Goal: Book appointment/travel/reservation

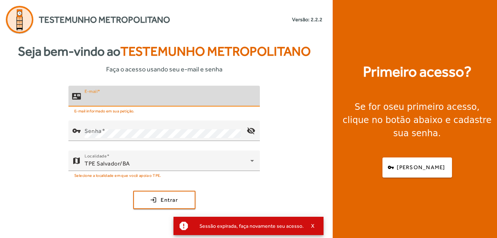
click at [146, 101] on input "E-mail" at bounding box center [169, 99] width 169 height 9
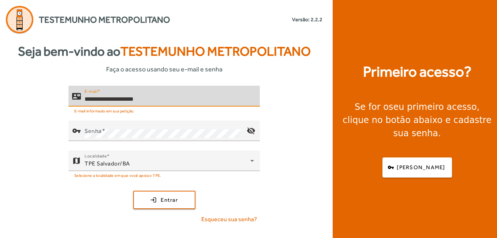
type input "**********"
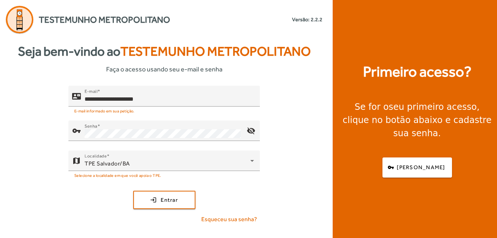
click at [315, 152] on div "**********" at bounding box center [164, 158] width 328 height 144
click at [164, 204] on span "submit" at bounding box center [164, 200] width 61 height 18
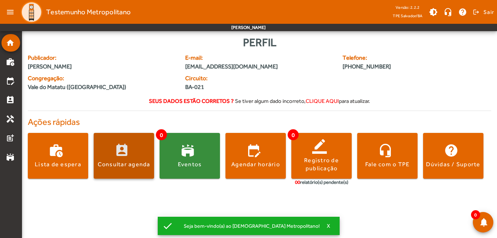
click at [125, 163] on div "Consultar agenda" at bounding box center [124, 164] width 53 height 8
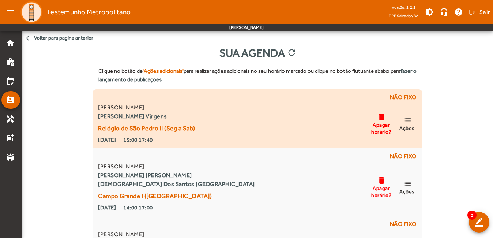
click at [409, 125] on span "Ações" at bounding box center [407, 128] width 15 height 7
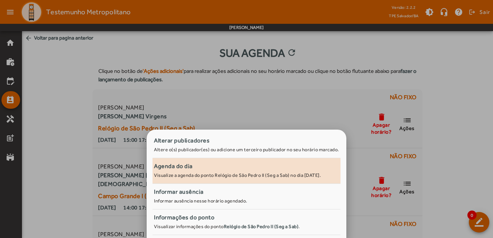
click at [200, 173] on small "Visualize a agenda do ponto Relógio de São Pedro II (Seg a Sab) no dia [DATE]." at bounding box center [237, 174] width 167 height 5
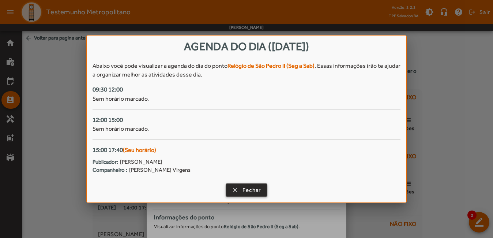
click at [260, 193] on span "Fechar" at bounding box center [252, 190] width 19 height 8
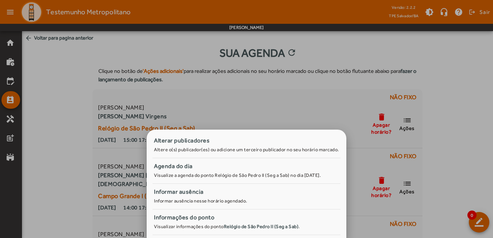
click at [55, 131] on div at bounding box center [246, 119] width 493 height 238
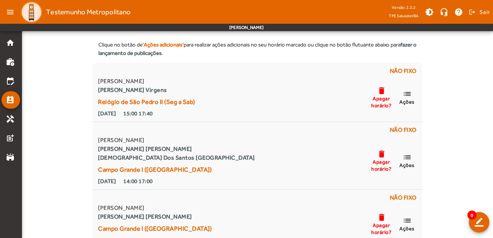
scroll to position [37, 0]
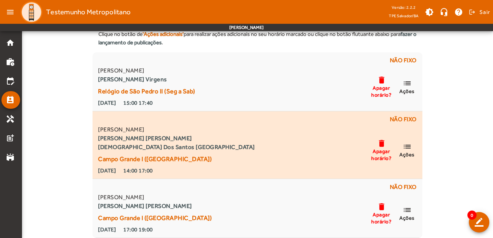
click at [407, 150] on mat-icon "list" at bounding box center [407, 146] width 9 height 9
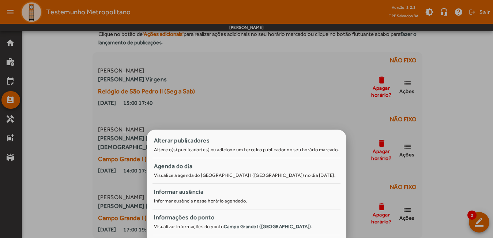
scroll to position [0, 0]
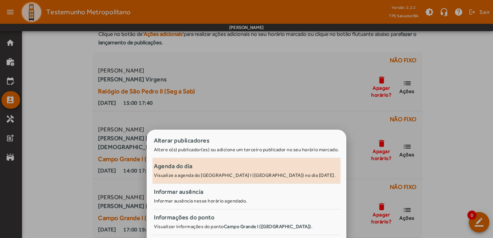
click at [187, 174] on small "Visualize a agenda do [GEOGRAPHIC_DATA] I ([GEOGRAPHIC_DATA]) no dia [DATE]." at bounding box center [245, 174] width 182 height 5
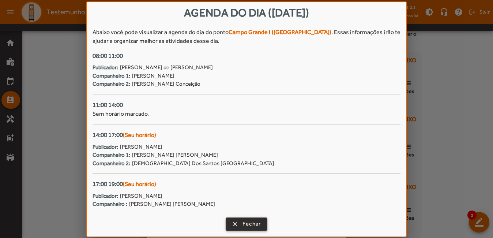
click at [241, 224] on span "button" at bounding box center [247, 224] width 41 height 18
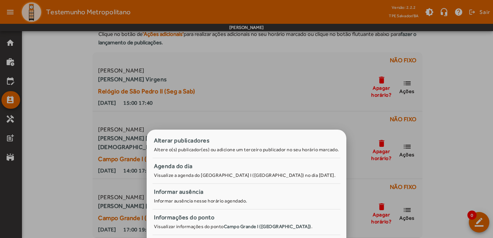
click at [470, 156] on div at bounding box center [246, 119] width 493 height 238
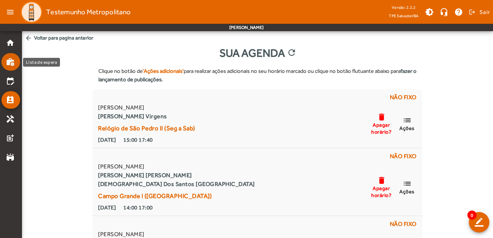
click at [11, 64] on mat-icon "work_history" at bounding box center [10, 61] width 9 height 9
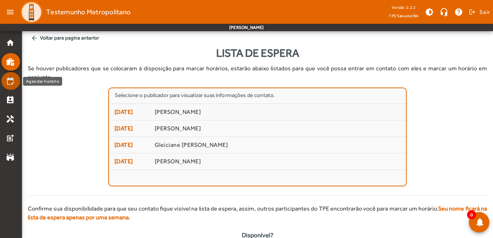
click at [12, 87] on mat-list-item "edit_calendar" at bounding box center [10, 81] width 19 height 18
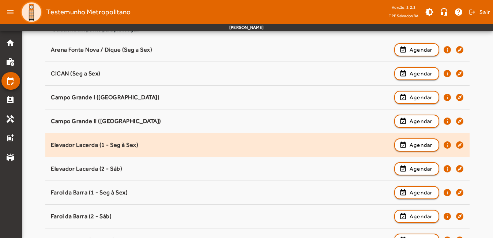
scroll to position [146, 0]
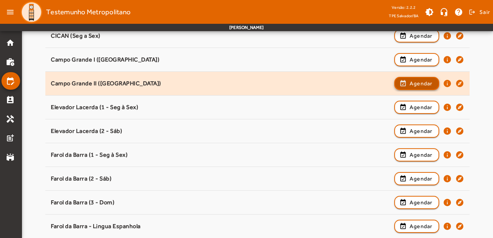
click at [432, 85] on span "Agendar" at bounding box center [421, 83] width 23 height 9
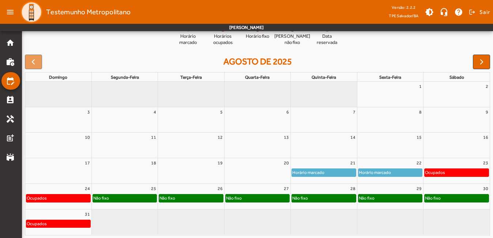
scroll to position [86, 0]
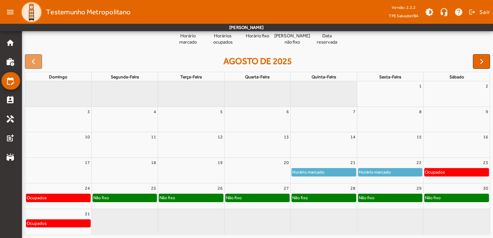
click at [134, 199] on div "Não fixo" at bounding box center [125, 197] width 64 height 7
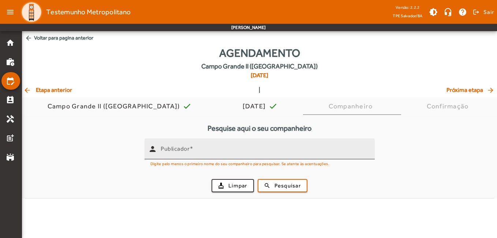
click at [224, 153] on input "Publicador" at bounding box center [265, 152] width 208 height 9
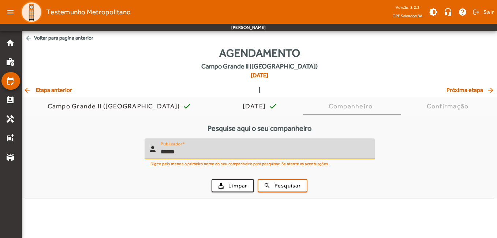
drag, startPoint x: 224, startPoint y: 153, endPoint x: 142, endPoint y: 146, distance: 83.0
click at [142, 146] on form "person Publicador ****** Digite pelo menos o primeiro nome do seu companheiro p…" at bounding box center [259, 168] width 469 height 60
type input "**********"
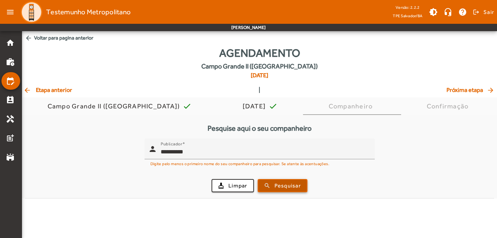
click at [296, 185] on span "Pesquisar" at bounding box center [288, 186] width 26 height 8
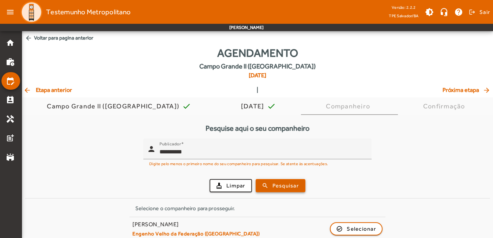
scroll to position [32, 0]
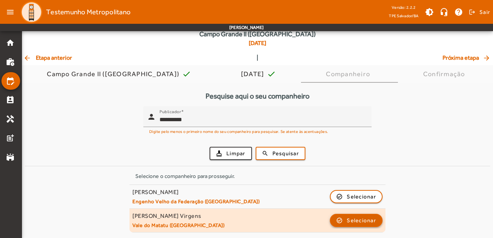
click at [363, 223] on span "Selecionar" at bounding box center [361, 220] width 29 height 9
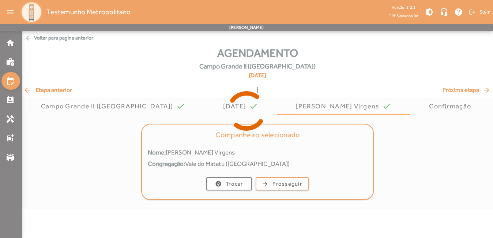
scroll to position [0, 0]
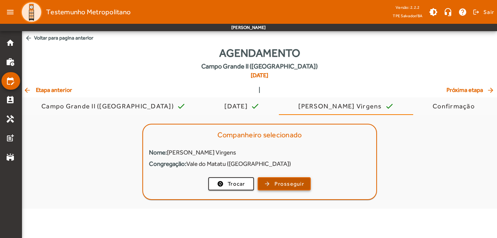
click at [295, 179] on span "button" at bounding box center [284, 184] width 52 height 18
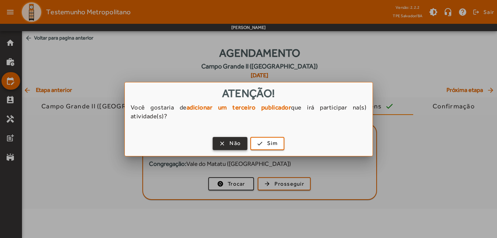
click at [234, 141] on span "Não" at bounding box center [235, 143] width 11 height 8
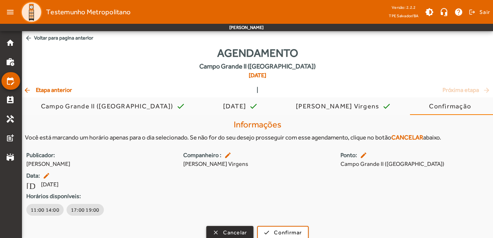
click at [236, 231] on span "Cancelar" at bounding box center [235, 232] width 24 height 8
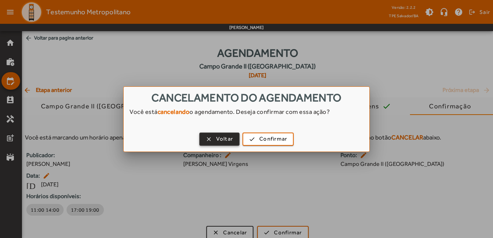
click at [220, 136] on span "Voltar" at bounding box center [224, 139] width 17 height 8
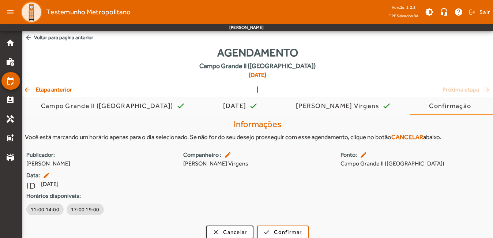
click at [25, 88] on mat-icon "arrow_back" at bounding box center [27, 89] width 9 height 7
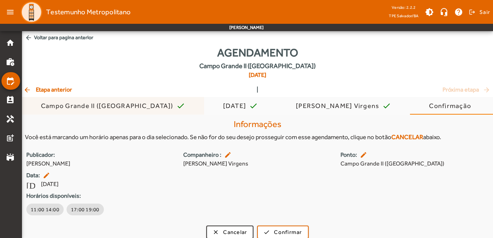
scroll to position [0, 0]
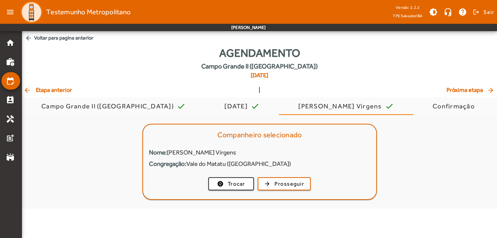
click at [30, 86] on span "arrow_back Etapa anterior" at bounding box center [47, 90] width 49 height 9
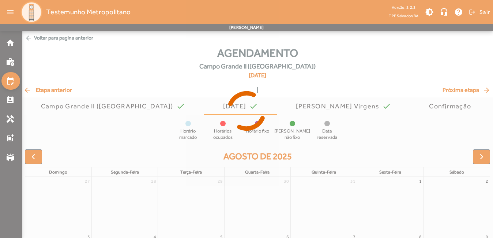
click at [30, 87] on icon at bounding box center [246, 110] width 493 height 55
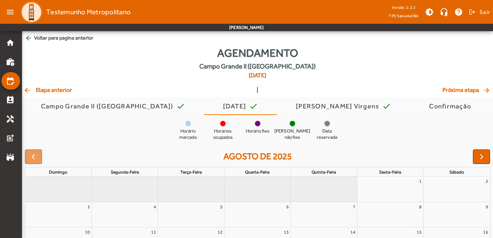
click at [31, 89] on mat-icon "arrow_back" at bounding box center [27, 89] width 9 height 7
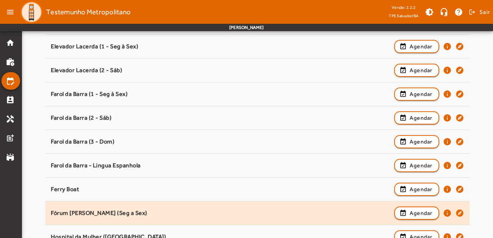
scroll to position [256, 0]
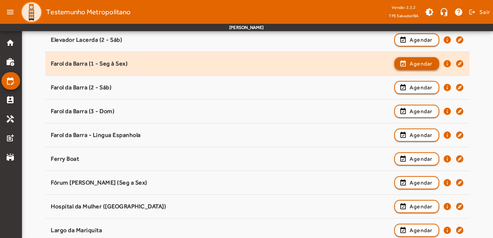
click at [406, 67] on span "button" at bounding box center [417, 64] width 44 height 18
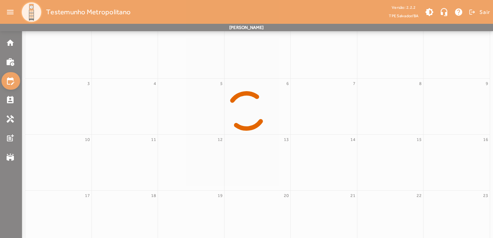
scroll to position [86, 0]
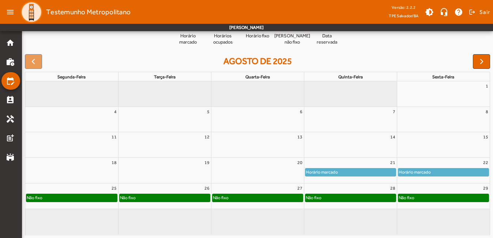
click at [153, 196] on div "Não fixo" at bounding box center [165, 197] width 90 height 7
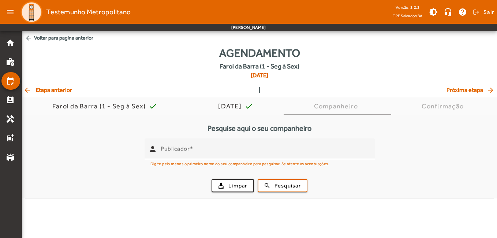
click at [32, 89] on mat-icon "arrow_back" at bounding box center [27, 89] width 9 height 7
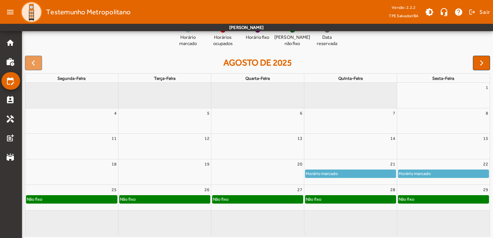
scroll to position [95, 0]
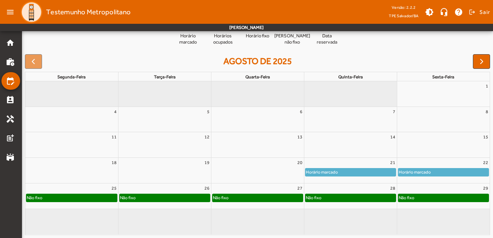
click at [71, 202] on div "Não fixo" at bounding box center [71, 199] width 93 height 12
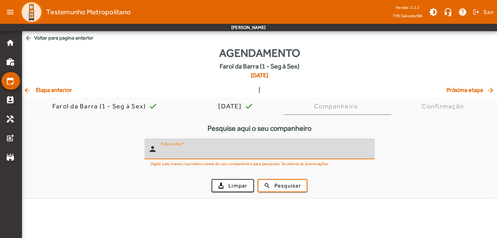
click at [264, 152] on input "Publicador" at bounding box center [265, 152] width 208 height 9
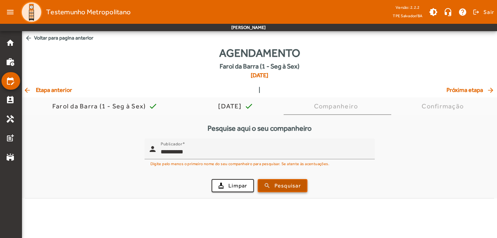
click at [271, 181] on span "submit" at bounding box center [282, 186] width 48 height 18
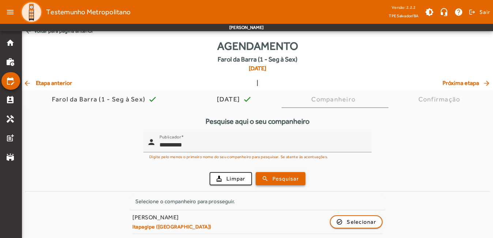
scroll to position [8, 0]
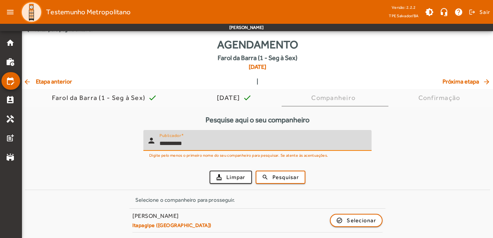
click at [190, 144] on input "**********" at bounding box center [263, 143] width 206 height 9
type input "**********"
click at [262, 173] on span "submit" at bounding box center [281, 177] width 48 height 18
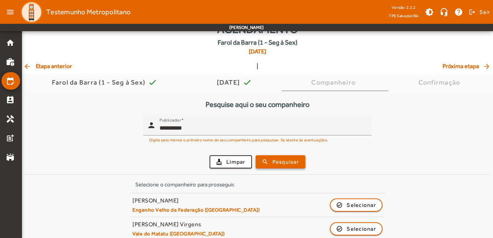
scroll to position [32, 0]
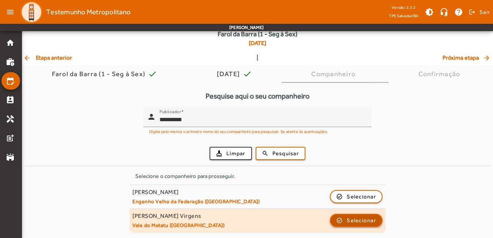
click at [357, 218] on span "Selecionar" at bounding box center [361, 220] width 29 height 9
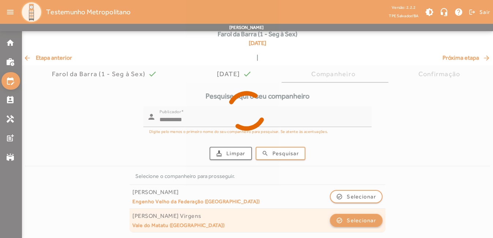
scroll to position [0, 0]
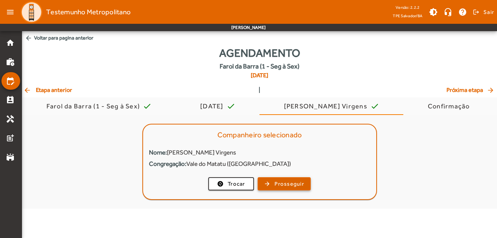
click at [273, 184] on span "button" at bounding box center [284, 184] width 52 height 18
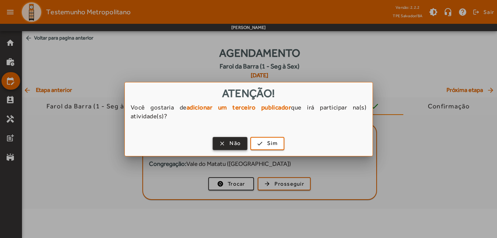
click at [228, 144] on span "button" at bounding box center [229, 144] width 33 height 18
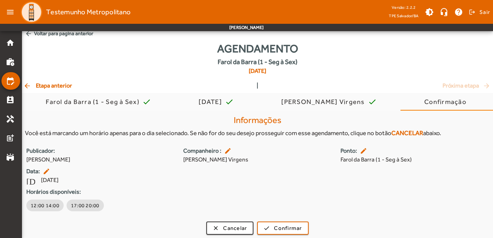
scroll to position [7, 0]
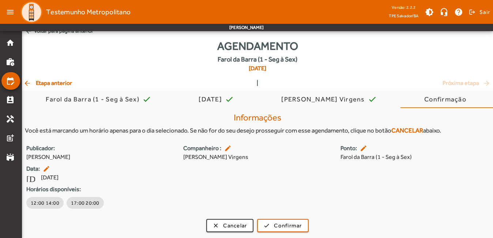
click at [54, 82] on span "arrow_back Etapa anterior" at bounding box center [47, 83] width 49 height 9
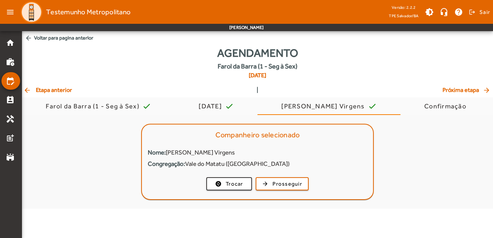
scroll to position [0, 0]
click at [54, 89] on span "arrow_back Etapa anterior" at bounding box center [47, 90] width 49 height 9
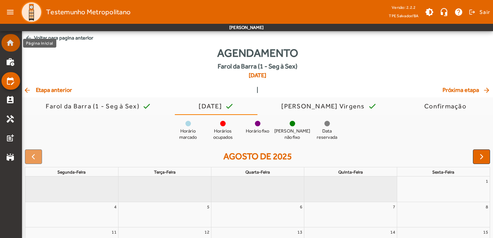
click at [10, 44] on mat-icon "home" at bounding box center [10, 42] width 9 height 9
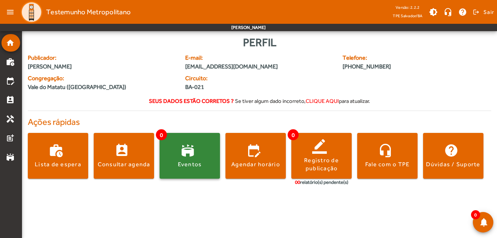
click at [176, 161] on span at bounding box center [190, 156] width 60 height 18
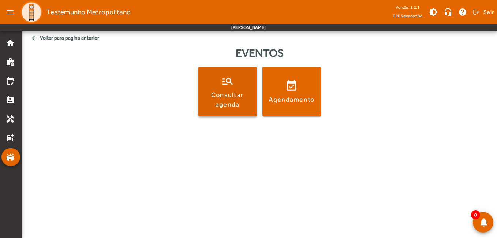
click at [236, 99] on div "Consultar agenda" at bounding box center [228, 99] width 56 height 18
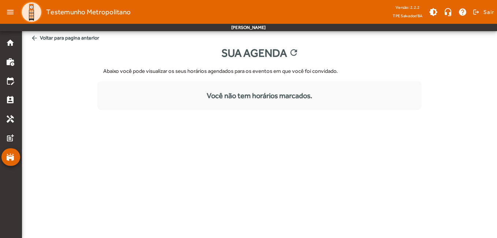
click at [29, 36] on span "arrow_back Voltar para pagina anterior" at bounding box center [259, 38] width 463 height 14
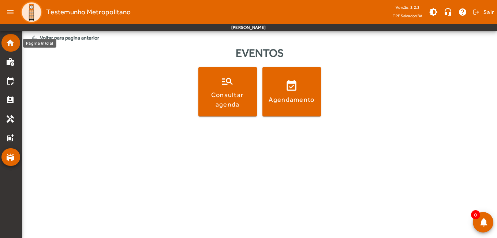
click at [8, 43] on mat-icon "home" at bounding box center [10, 42] width 9 height 9
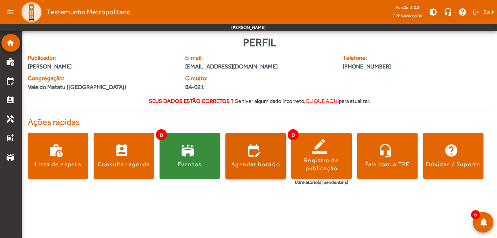
click at [247, 165] on div "Agendar horário" at bounding box center [255, 164] width 49 height 8
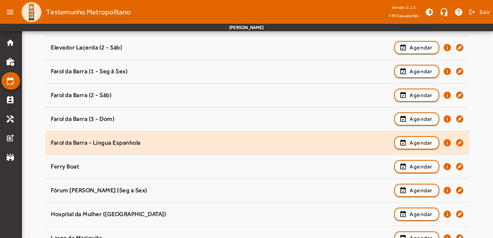
scroll to position [256, 0]
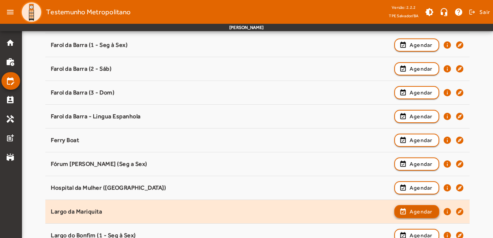
click at [419, 210] on span "Agendar" at bounding box center [421, 211] width 23 height 9
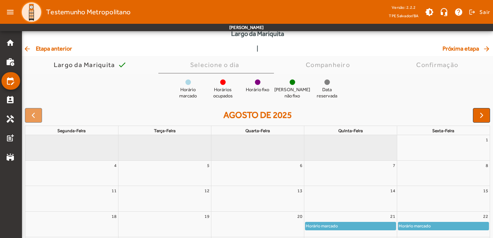
scroll to position [86, 0]
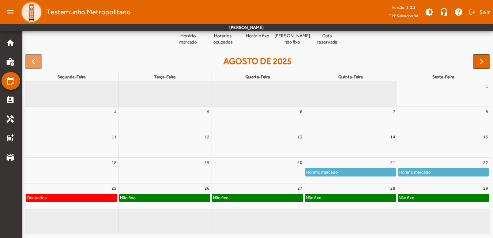
click at [249, 197] on div "Não fixo" at bounding box center [258, 197] width 90 height 7
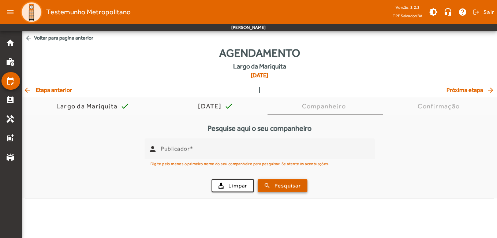
click at [281, 186] on span "Pesquisar" at bounding box center [288, 186] width 26 height 8
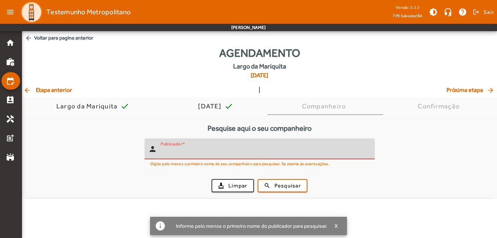
click at [291, 153] on input "Publicador" at bounding box center [265, 152] width 208 height 9
type input "**********"
click at [290, 188] on span "Pesquisar" at bounding box center [288, 186] width 26 height 8
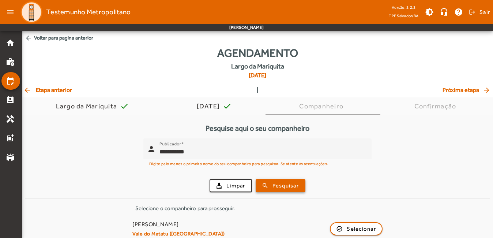
scroll to position [8, 0]
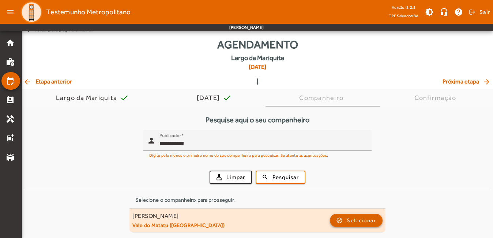
click at [348, 220] on span "Selecionar" at bounding box center [361, 220] width 29 height 9
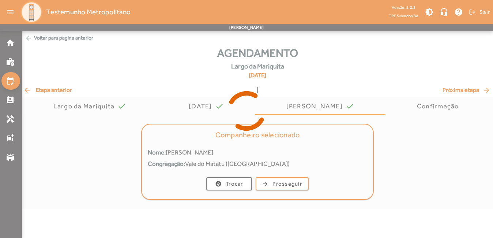
scroll to position [0, 0]
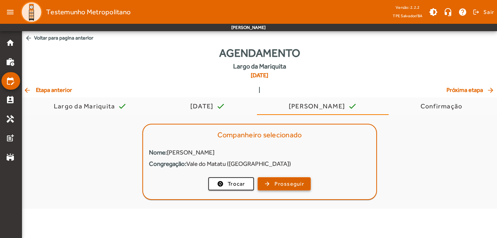
click at [304, 186] on span "Prosseguir" at bounding box center [290, 184] width 30 height 8
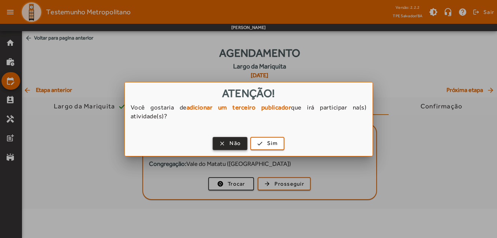
click at [226, 143] on span "button" at bounding box center [229, 144] width 33 height 18
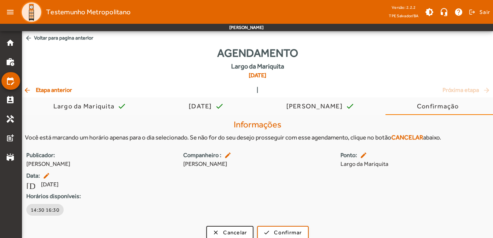
click at [60, 90] on span "arrow_back Etapa anterior" at bounding box center [47, 90] width 49 height 9
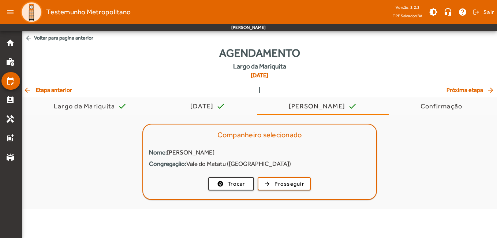
click at [60, 90] on span "arrow_back Etapa anterior" at bounding box center [47, 90] width 49 height 9
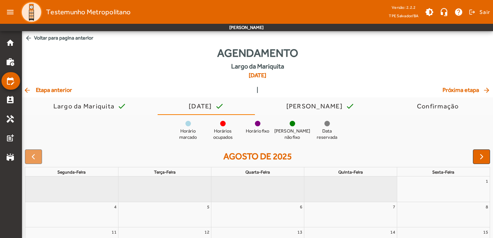
click at [62, 87] on span "arrow_back Etapa anterior" at bounding box center [47, 90] width 49 height 9
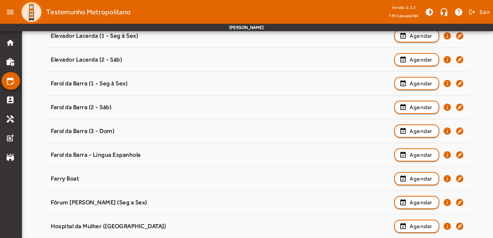
scroll to position [200, 0]
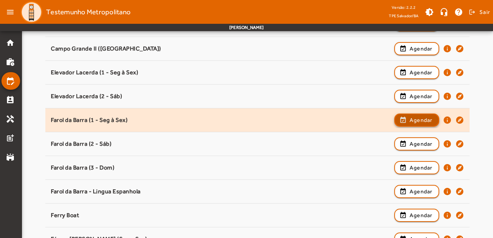
click at [408, 121] on span "button" at bounding box center [417, 120] width 44 height 18
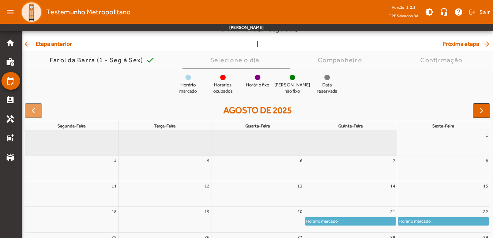
scroll to position [86, 0]
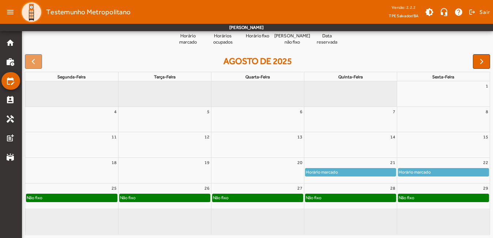
click at [253, 197] on div "Não fixo" at bounding box center [258, 197] width 90 height 7
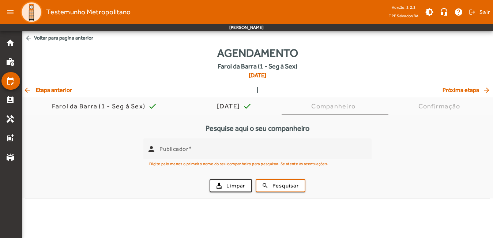
scroll to position [0, 0]
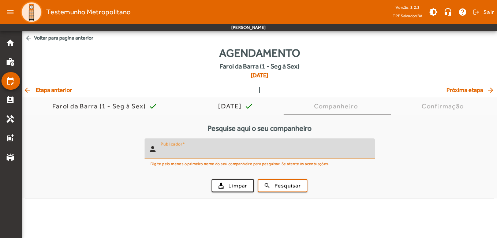
click at [282, 152] on input "Publicador" at bounding box center [265, 152] width 208 height 9
type input "**********"
click at [291, 176] on div "cleaning_services Limpar search Pesquisar" at bounding box center [259, 185] width 461 height 25
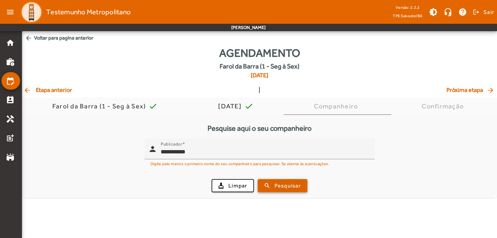
click at [289, 179] on button "search Pesquisar" at bounding box center [283, 185] width 50 height 13
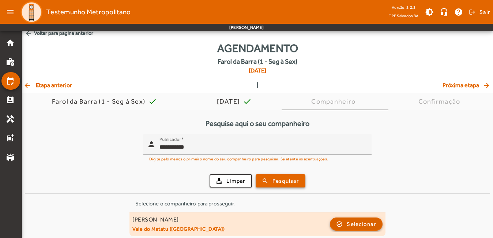
scroll to position [8, 0]
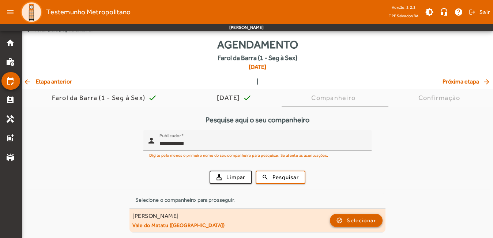
click at [363, 219] on span "Selecionar" at bounding box center [361, 220] width 29 height 9
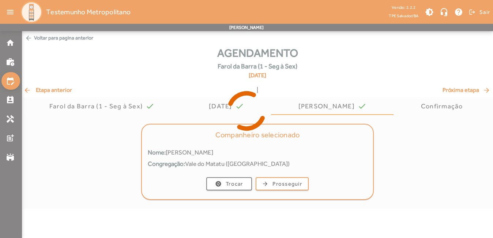
scroll to position [0, 0]
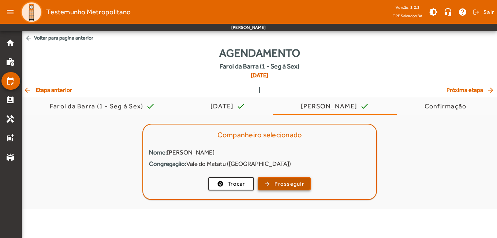
click at [287, 189] on span "button" at bounding box center [284, 184] width 52 height 18
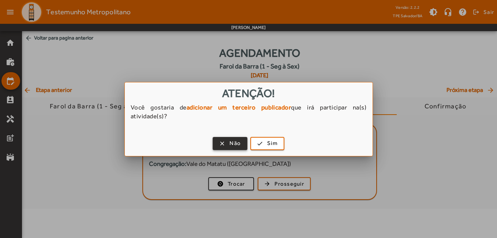
drag, startPoint x: 234, startPoint y: 145, endPoint x: 241, endPoint y: 153, distance: 11.0
click at [234, 145] on span "Não" at bounding box center [235, 143] width 11 height 8
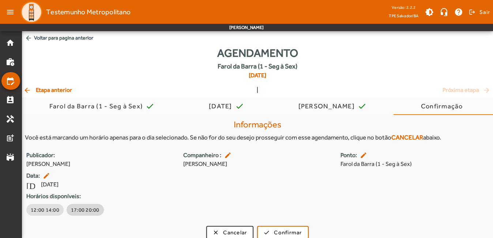
click at [84, 212] on span "17:00 20:00" at bounding box center [85, 209] width 29 height 7
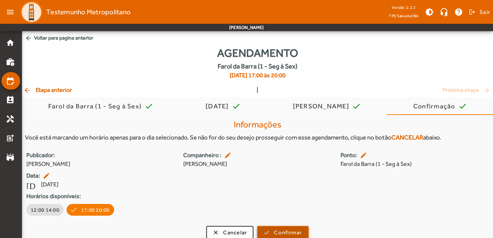
click at [289, 231] on span "Confirmar" at bounding box center [288, 232] width 28 height 8
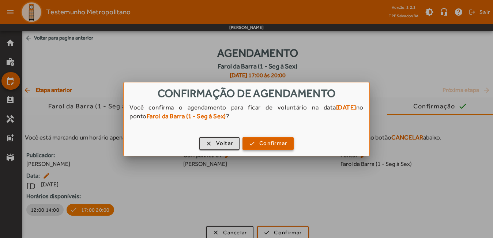
click at [272, 146] on span "Confirmar" at bounding box center [274, 143] width 28 height 8
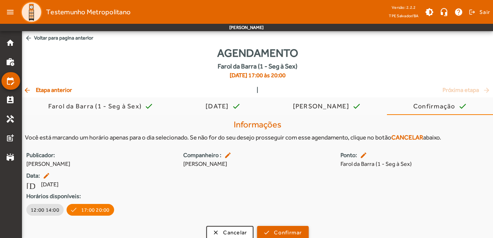
scroll to position [0, 0]
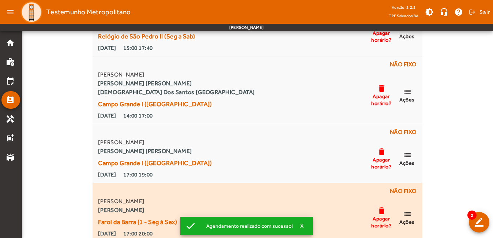
scroll to position [96, 0]
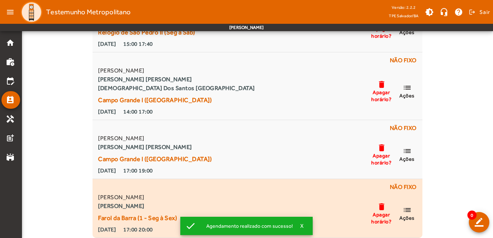
click at [410, 211] on mat-icon "list" at bounding box center [407, 209] width 9 height 9
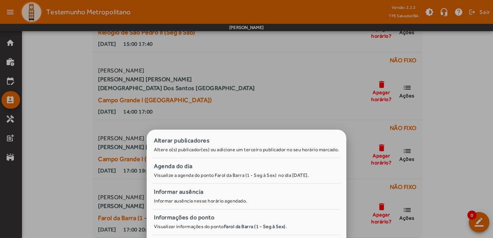
scroll to position [0, 0]
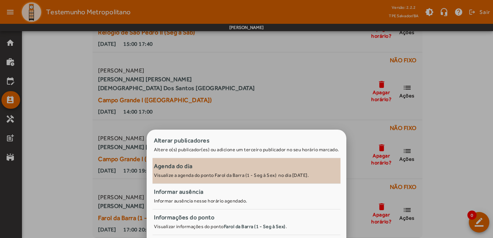
click at [238, 171] on span "Agenda do dia Visualize a agenda do ponto [GEOGRAPHIC_DATA] (1 - Seg à Sex) no …" at bounding box center [246, 170] width 185 height 16
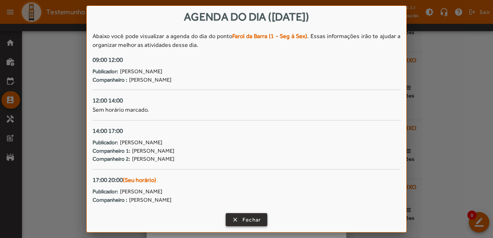
click at [243, 220] on span "Fechar" at bounding box center [252, 220] width 19 height 8
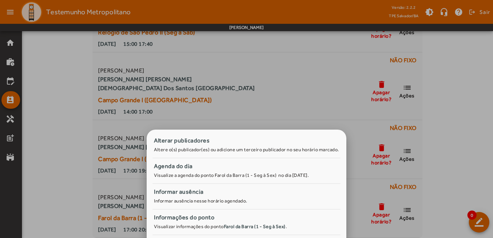
click at [457, 117] on div at bounding box center [246, 119] width 493 height 238
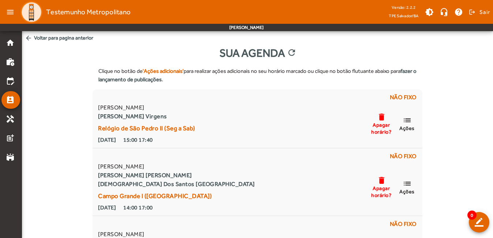
click at [63, 38] on span "arrow_back Voltar para pagina anterior" at bounding box center [257, 38] width 471 height 14
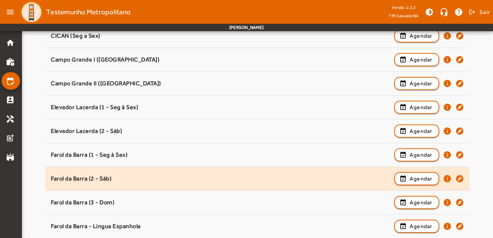
scroll to position [256, 0]
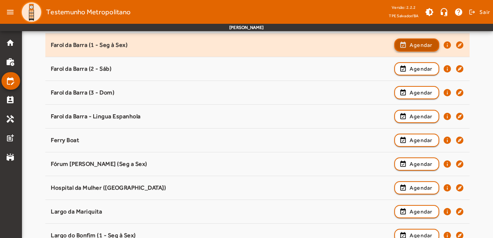
click at [416, 43] on span "Agendar" at bounding box center [421, 45] width 23 height 9
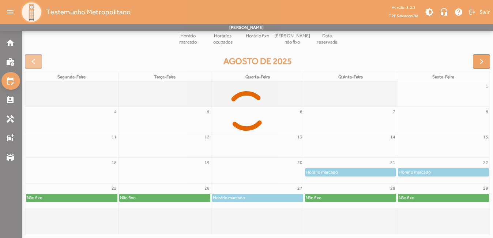
scroll to position [86, 0]
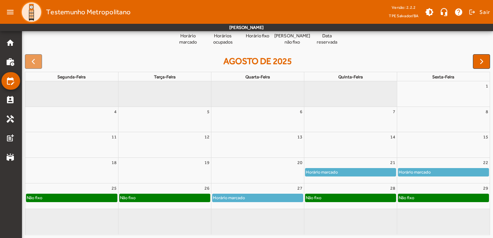
click at [339, 198] on div "Não fixo" at bounding box center [351, 197] width 90 height 7
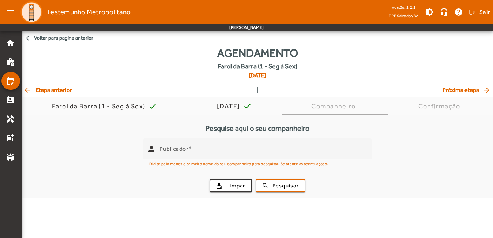
scroll to position [0, 0]
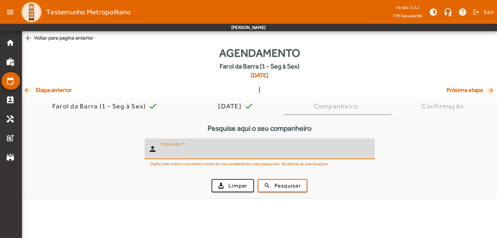
click at [244, 155] on input "Publicador" at bounding box center [265, 152] width 208 height 9
type input "*******"
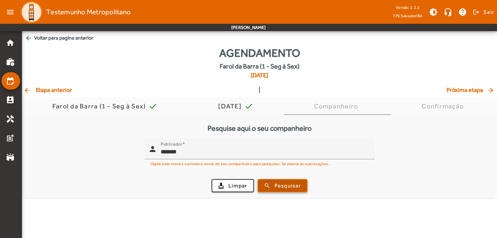
click at [283, 184] on span "Pesquisar" at bounding box center [288, 186] width 26 height 8
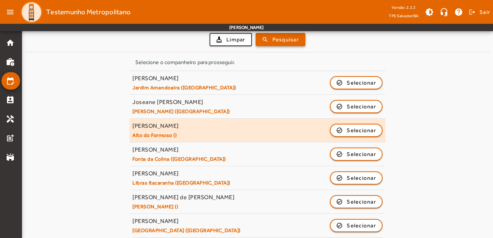
scroll to position [151, 0]
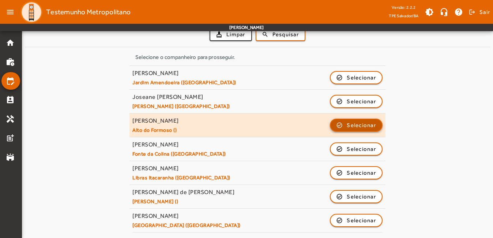
click at [360, 124] on span "Selecionar" at bounding box center [361, 125] width 29 height 9
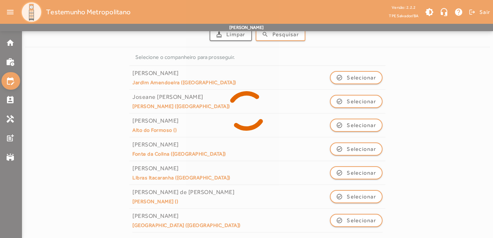
scroll to position [0, 0]
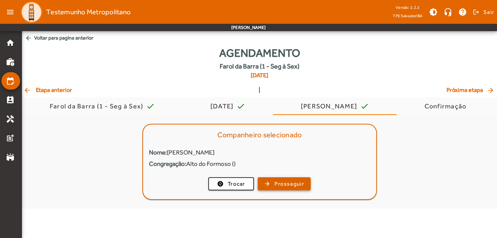
click at [296, 184] on span "Prosseguir" at bounding box center [290, 184] width 30 height 8
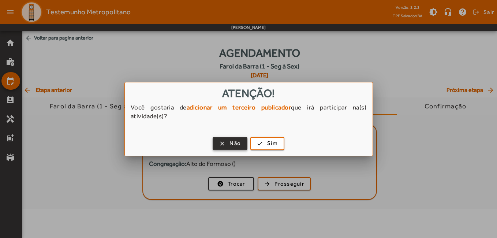
click at [231, 143] on span "Não" at bounding box center [235, 143] width 11 height 8
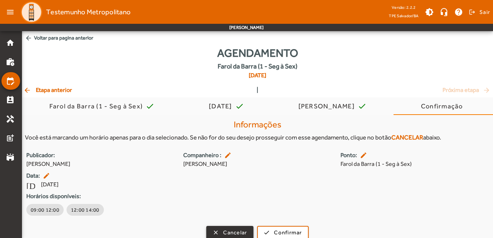
click at [238, 231] on span "Cancelar" at bounding box center [235, 232] width 24 height 8
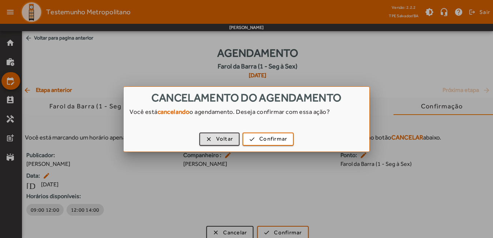
click at [154, 46] on div at bounding box center [246, 119] width 493 height 238
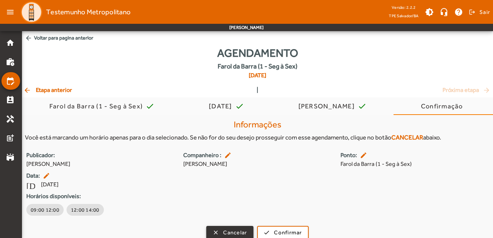
scroll to position [0, 0]
click at [45, 94] on div "Agendamento [GEOGRAPHIC_DATA] (1 - Seg à Sex) [DATE] arrow_back Etapa anterior …" at bounding box center [257, 144] width 471 height 200
click at [45, 91] on span "arrow_back Etapa anterior" at bounding box center [47, 89] width 49 height 9
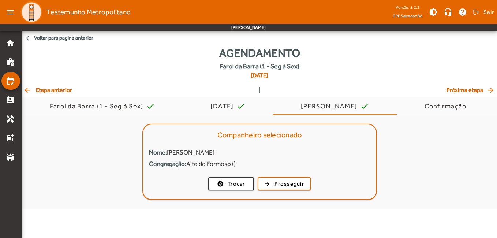
click at [45, 91] on span "arrow_back Etapa anterior" at bounding box center [47, 90] width 49 height 9
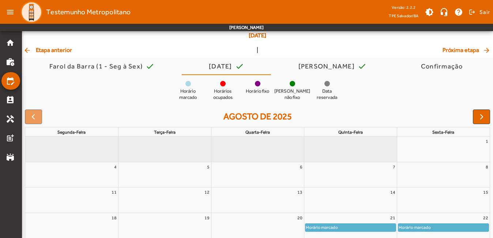
scroll to position [37, 0]
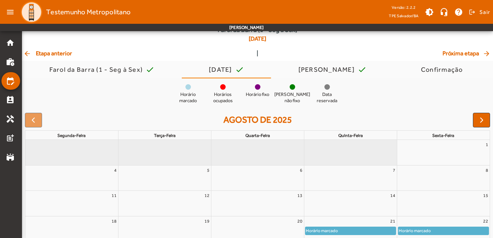
click at [59, 54] on span "arrow_back Etapa anterior" at bounding box center [47, 53] width 49 height 9
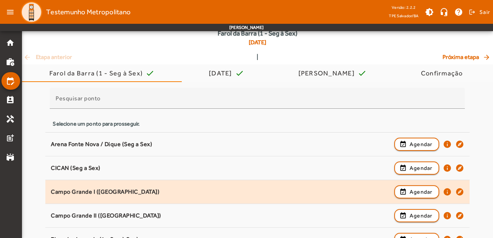
scroll to position [73, 0]
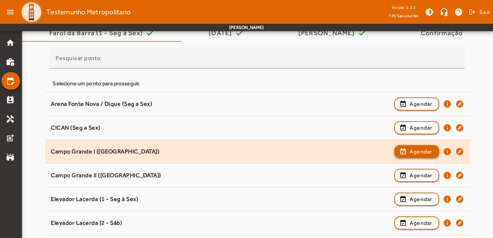
click at [411, 150] on span "Agendar" at bounding box center [421, 151] width 23 height 9
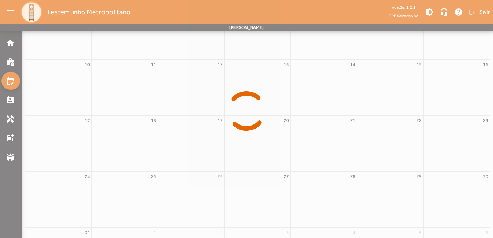
scroll to position [86, 0]
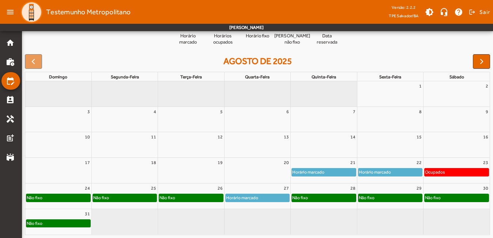
click at [314, 199] on div "Não fixo" at bounding box center [324, 197] width 64 height 7
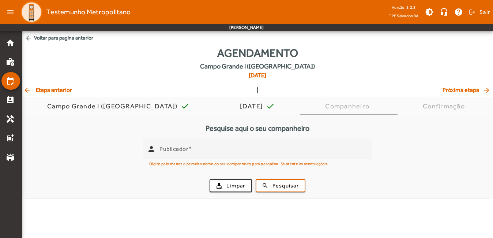
scroll to position [0, 0]
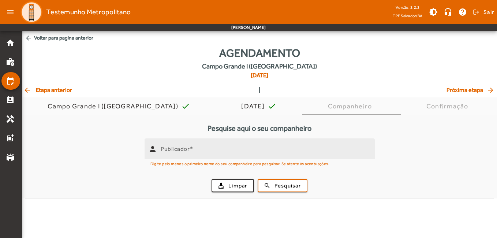
click at [240, 148] on input "Publicador" at bounding box center [265, 152] width 208 height 9
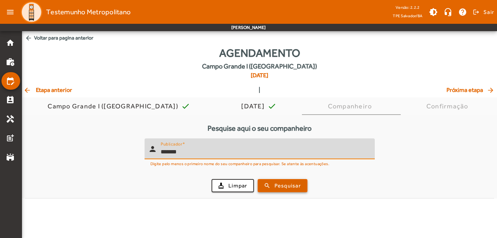
type input "*******"
click at [283, 189] on span "Pesquisar" at bounding box center [288, 186] width 26 height 8
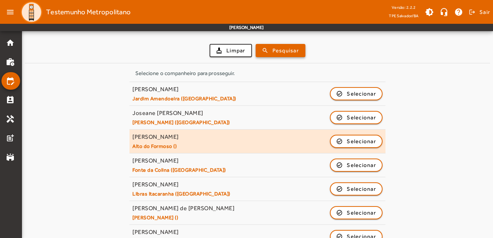
scroll to position [151, 0]
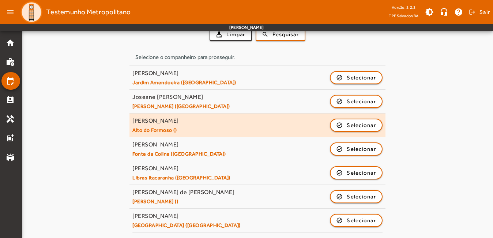
click at [384, 126] on span "[PERSON_NAME] Alto do Formoso () check_circle_outline Selecionar" at bounding box center [258, 125] width 256 height 16
click at [370, 125] on span "Selecionar" at bounding box center [361, 125] width 29 height 9
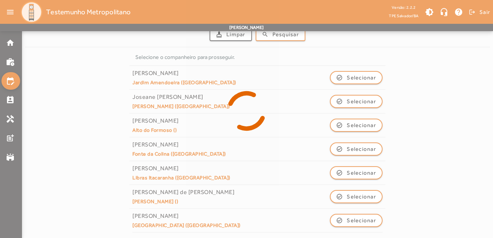
scroll to position [0, 0]
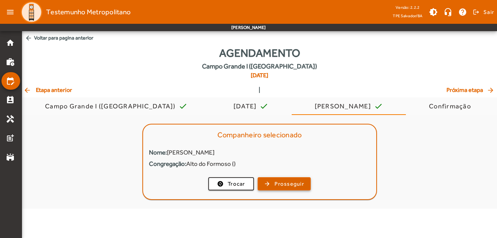
click at [287, 182] on span "Prosseguir" at bounding box center [290, 184] width 30 height 8
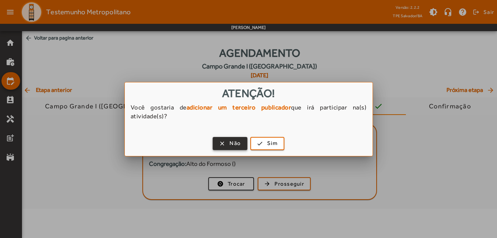
drag, startPoint x: 224, startPoint y: 145, endPoint x: 225, endPoint y: 153, distance: 7.8
click at [225, 145] on span "button" at bounding box center [229, 144] width 33 height 18
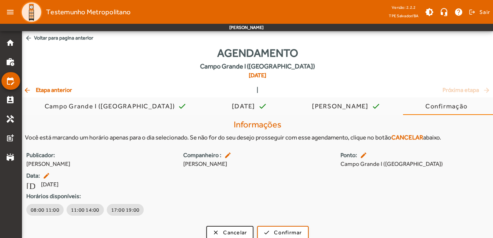
click at [47, 37] on span "arrow_back Voltar para pagina anterior" at bounding box center [257, 38] width 471 height 14
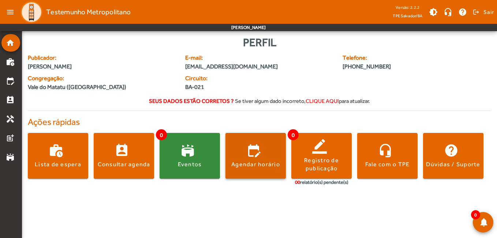
click at [251, 150] on span at bounding box center [255, 156] width 60 height 18
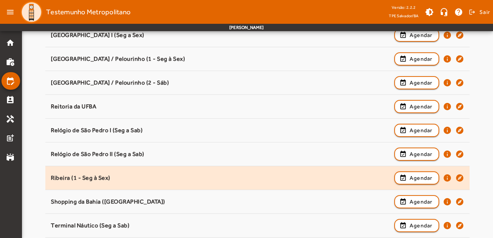
scroll to position [694, 0]
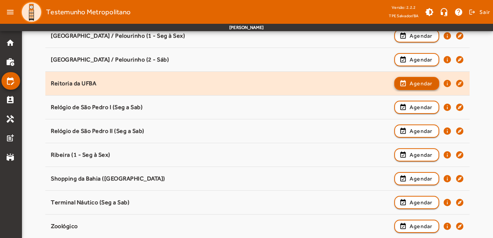
click at [412, 86] on span "Agendar" at bounding box center [421, 83] width 23 height 9
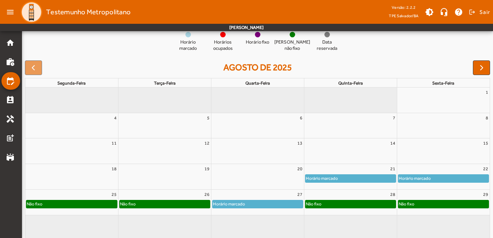
scroll to position [86, 0]
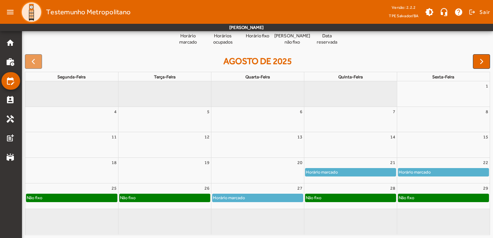
click at [337, 200] on div "Não fixo" at bounding box center [351, 197] width 90 height 7
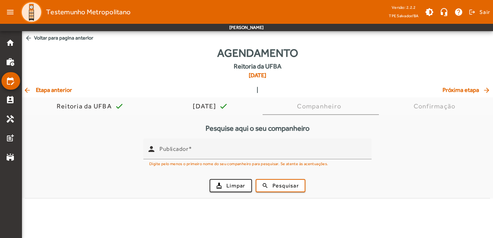
scroll to position [0, 0]
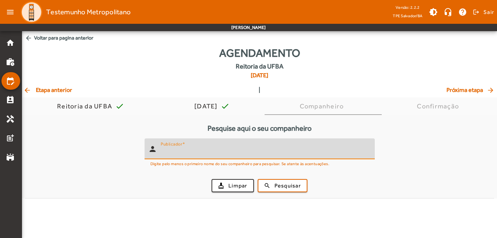
click at [232, 156] on input "Publicador" at bounding box center [265, 152] width 208 height 9
type input "*******"
click at [288, 187] on span "Pesquisar" at bounding box center [288, 186] width 26 height 8
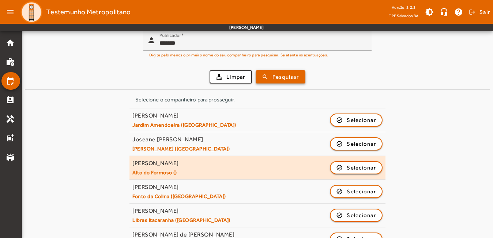
scroll to position [110, 0]
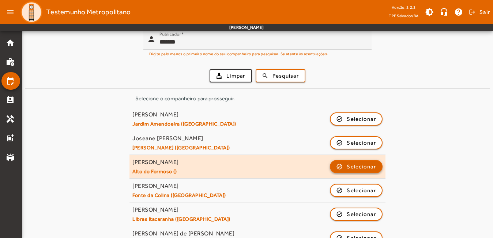
click at [361, 168] on span "Selecionar" at bounding box center [361, 166] width 29 height 9
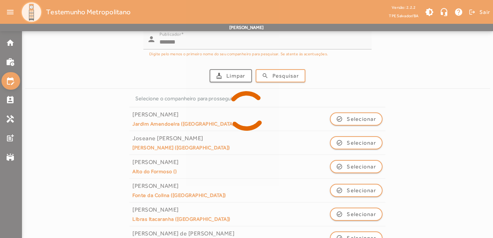
scroll to position [0, 0]
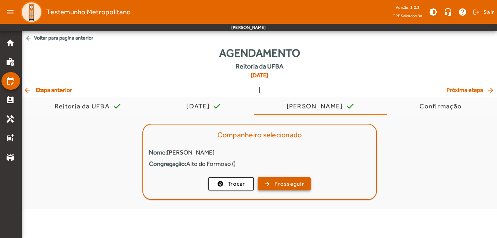
click at [286, 184] on span "Prosseguir" at bounding box center [290, 184] width 30 height 8
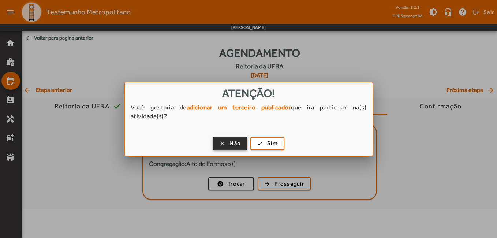
click at [235, 142] on span "Não" at bounding box center [235, 143] width 11 height 8
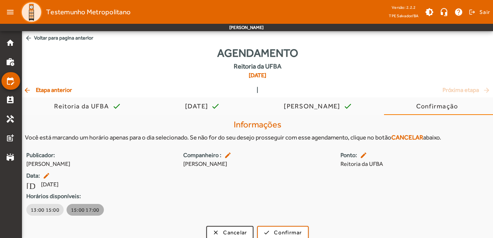
click at [88, 211] on span "15:00 17:00" at bounding box center [85, 209] width 29 height 7
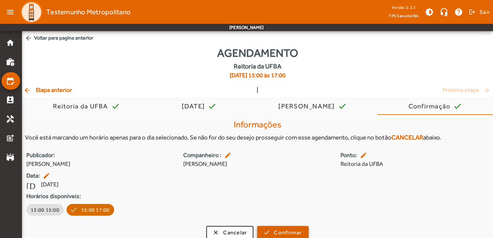
click at [287, 233] on span "Confirmar" at bounding box center [288, 232] width 28 height 8
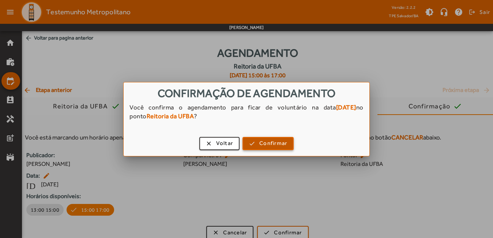
click at [273, 147] on span "Confirmar" at bounding box center [274, 143] width 28 height 8
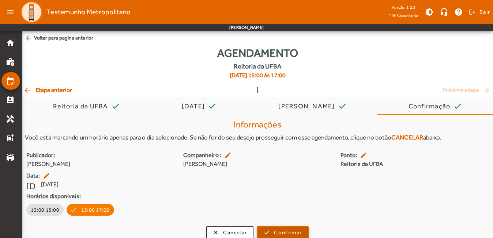
scroll to position [0, 0]
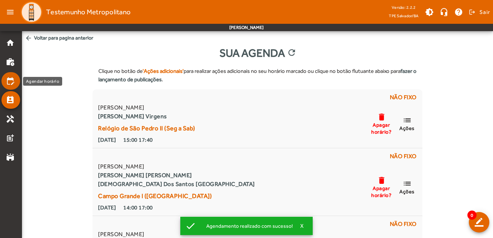
click at [12, 78] on mat-icon "edit_calendar" at bounding box center [10, 81] width 9 height 9
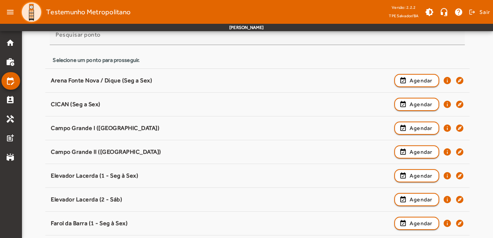
scroll to position [73, 0]
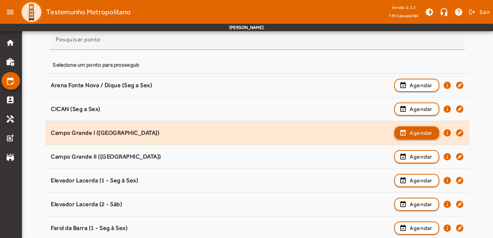
click at [418, 131] on span "Agendar" at bounding box center [421, 132] width 23 height 9
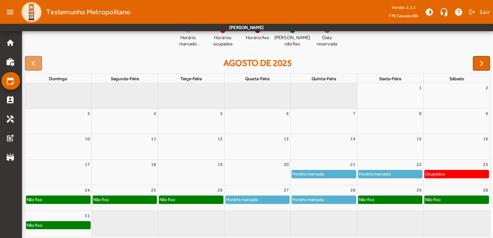
scroll to position [86, 0]
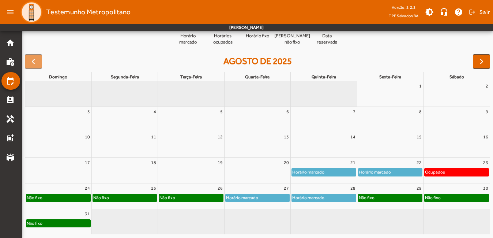
click at [318, 194] on div "Horário marcado" at bounding box center [308, 197] width 33 height 7
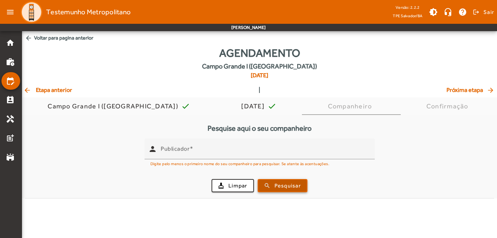
click at [278, 185] on span "Pesquisar" at bounding box center [288, 186] width 26 height 8
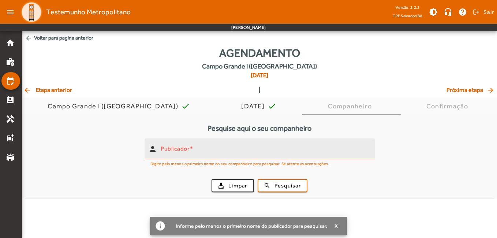
click at [286, 152] on input "Publicador" at bounding box center [265, 152] width 208 height 9
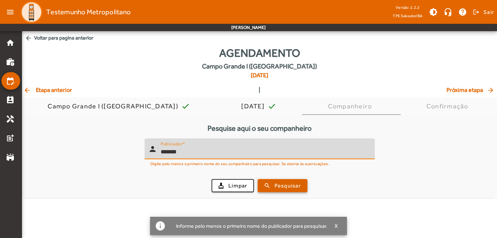
type input "*******"
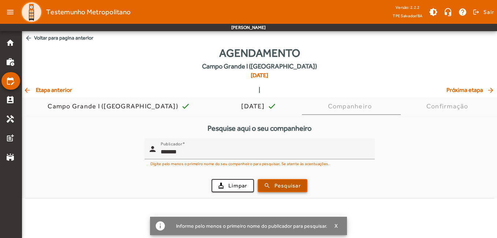
click at [290, 189] on span "Pesquisar" at bounding box center [288, 186] width 26 height 8
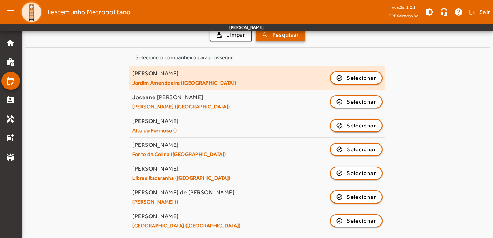
scroll to position [151, 0]
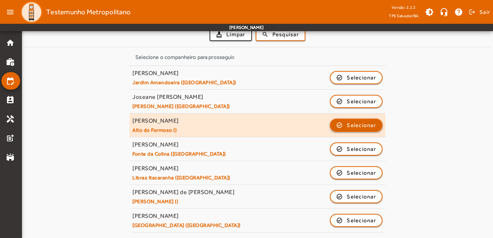
click at [353, 127] on span "Selecionar" at bounding box center [361, 125] width 29 height 9
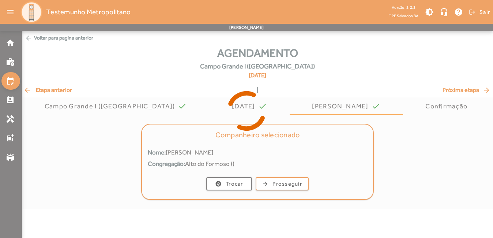
scroll to position [0, 0]
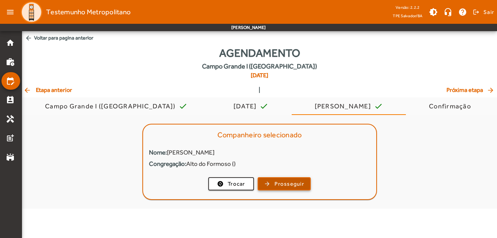
click at [306, 187] on span "button" at bounding box center [284, 184] width 52 height 18
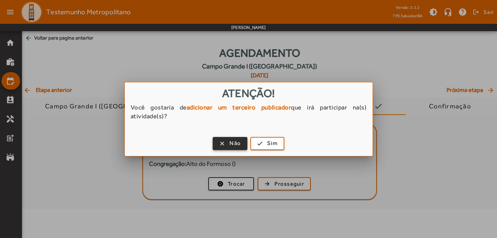
click at [231, 145] on span "Não" at bounding box center [235, 143] width 11 height 8
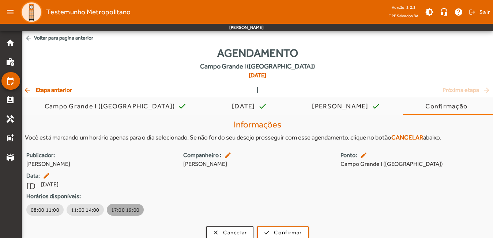
click at [127, 210] on span "17:00 19:00" at bounding box center [125, 209] width 29 height 7
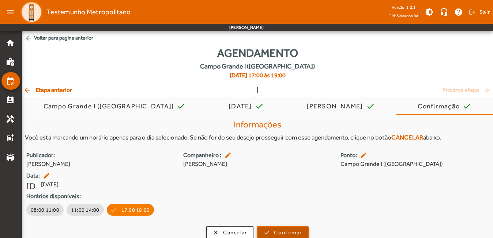
click at [289, 229] on span "Confirmar" at bounding box center [288, 232] width 28 height 8
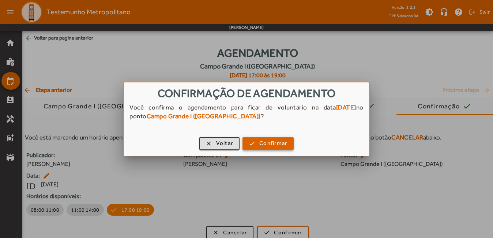
click at [268, 145] on span "Confirmar" at bounding box center [274, 143] width 28 height 8
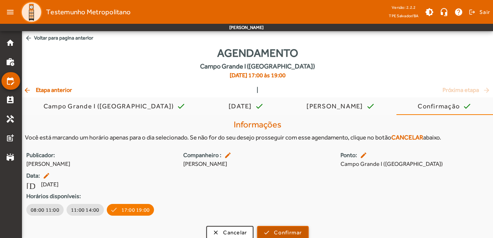
scroll to position [0, 0]
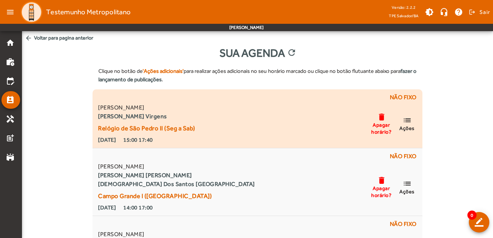
click at [414, 124] on span "list Ações" at bounding box center [407, 124] width 22 height 16
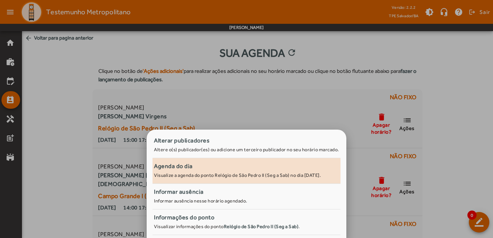
click at [230, 181] on link "Agenda do dia Visualize a agenda do ponto Relógio de São Pedro II (Seg a Sab) n…" at bounding box center [247, 171] width 188 height 26
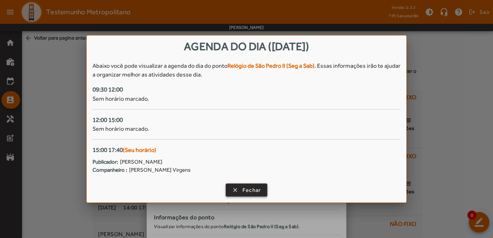
click at [240, 187] on span "button" at bounding box center [247, 190] width 41 height 18
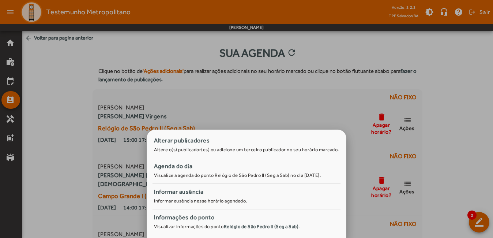
click at [468, 130] on div at bounding box center [246, 119] width 493 height 238
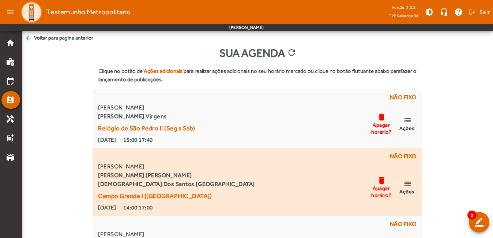
click at [407, 185] on mat-icon "list" at bounding box center [407, 183] width 9 height 9
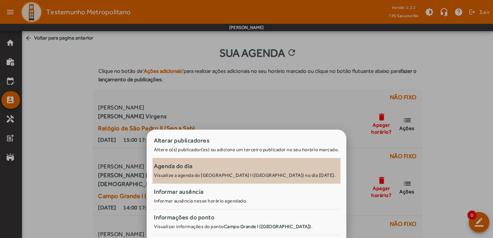
click at [220, 169] on div "Agenda do dia" at bounding box center [246, 166] width 185 height 9
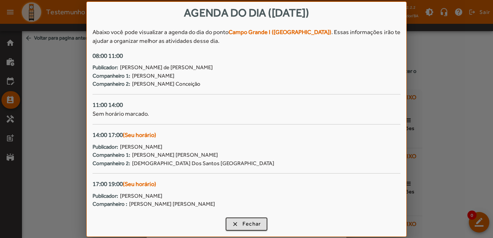
click at [446, 65] on div at bounding box center [246, 119] width 493 height 238
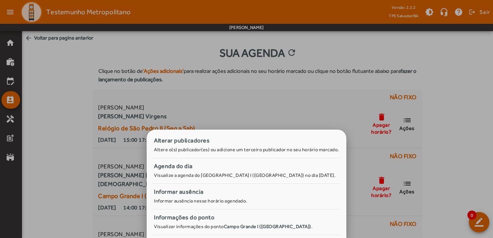
drag, startPoint x: 450, startPoint y: 105, endPoint x: 377, endPoint y: 146, distance: 83.4
click at [450, 105] on div at bounding box center [246, 119] width 493 height 238
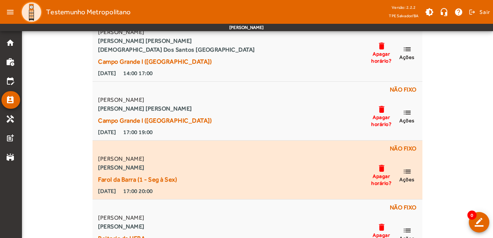
scroll to position [183, 0]
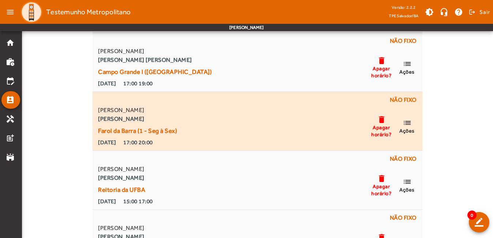
click at [404, 124] on mat-icon "list" at bounding box center [407, 122] width 9 height 9
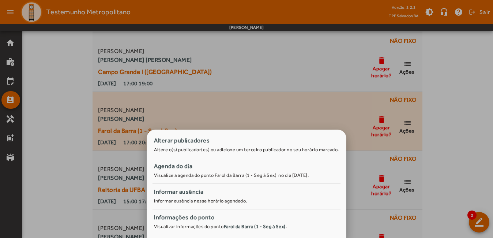
scroll to position [0, 0]
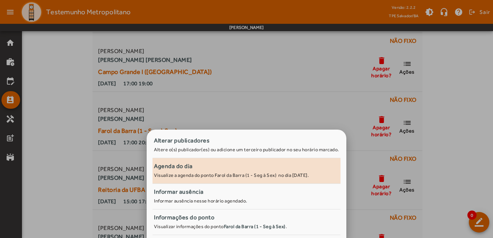
click at [235, 166] on div "Agenda do dia" at bounding box center [246, 166] width 185 height 9
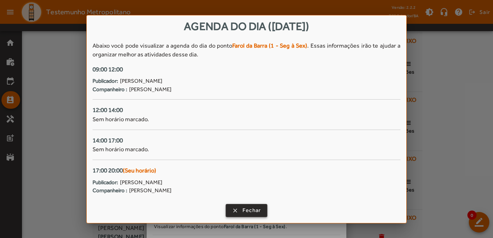
click at [242, 204] on span "button" at bounding box center [247, 211] width 41 height 18
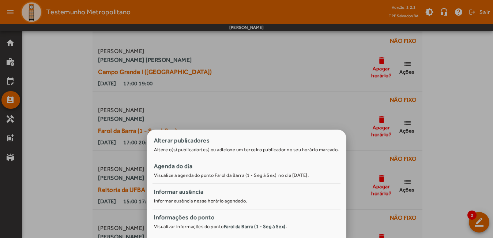
click at [475, 152] on div at bounding box center [246, 119] width 493 height 238
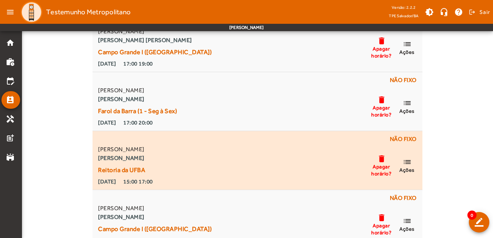
scroll to position [214, 0]
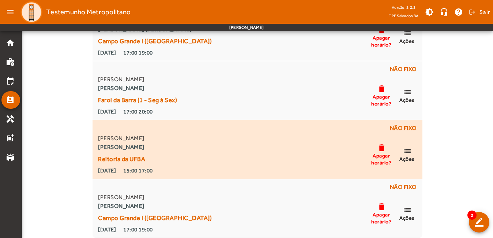
click at [414, 154] on span "list Ações" at bounding box center [407, 154] width 22 height 16
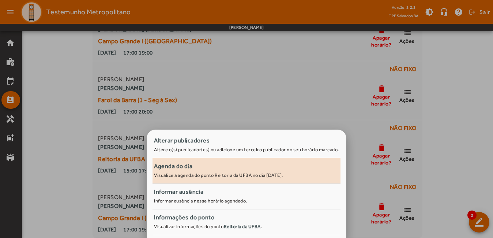
click at [248, 172] on small "Visualize a agenda do ponto Reitoria da UFBA no dia [DATE]." at bounding box center [218, 174] width 129 height 5
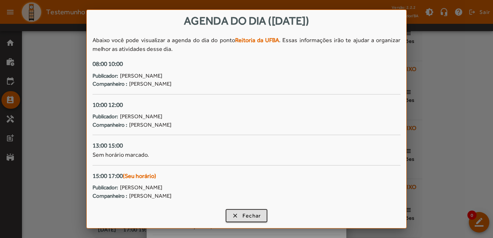
click at [420, 118] on div at bounding box center [246, 119] width 493 height 238
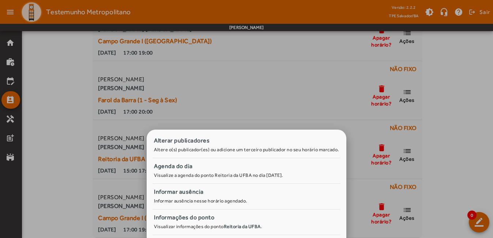
click at [445, 151] on div at bounding box center [246, 119] width 493 height 238
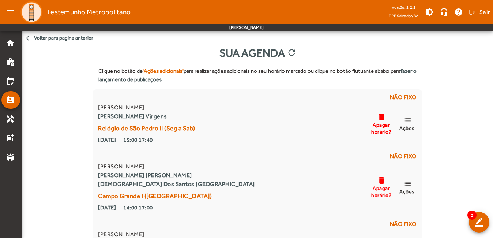
scroll to position [214, 0]
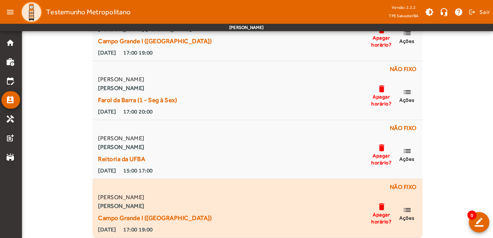
click at [408, 212] on mat-icon "list" at bounding box center [407, 209] width 9 height 9
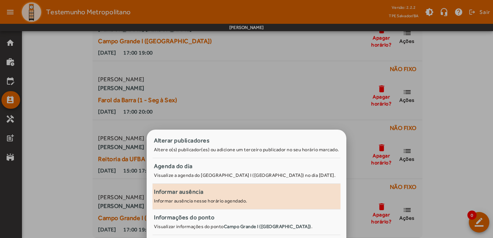
scroll to position [0, 0]
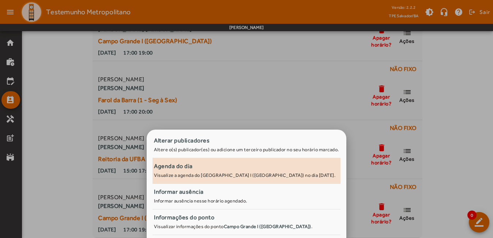
click at [241, 176] on small "Visualize a agenda do [GEOGRAPHIC_DATA] I ([GEOGRAPHIC_DATA]) no dia [DATE]." at bounding box center [245, 174] width 182 height 5
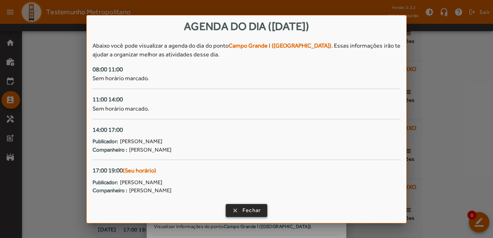
click at [242, 208] on span "button" at bounding box center [247, 211] width 41 height 18
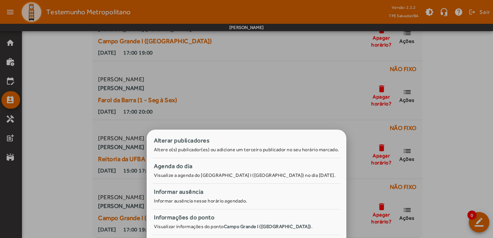
click at [458, 122] on div at bounding box center [246, 119] width 493 height 238
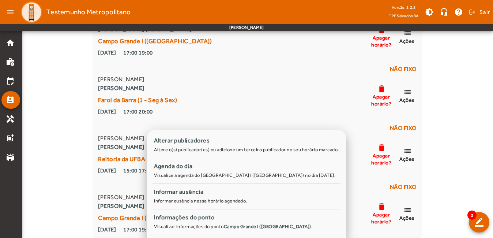
scroll to position [214, 0]
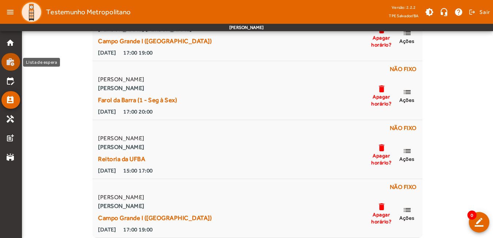
click at [12, 61] on mat-icon "work_history" at bounding box center [10, 61] width 9 height 9
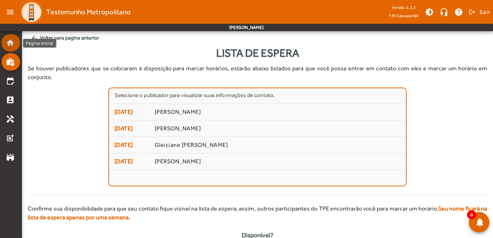
click at [13, 46] on mat-icon "home" at bounding box center [10, 42] width 9 height 9
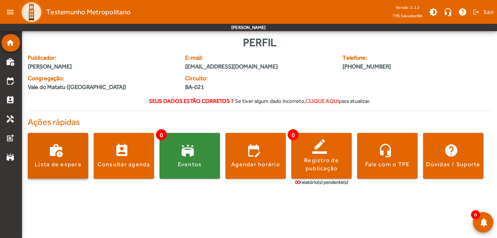
click at [68, 161] on div "Lista de espera" at bounding box center [58, 164] width 46 height 8
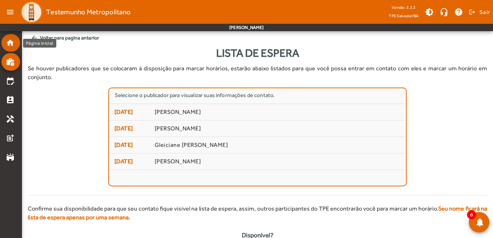
click at [11, 46] on mat-icon "home" at bounding box center [10, 42] width 9 height 9
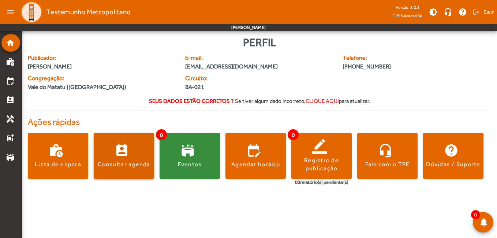
click at [135, 157] on span at bounding box center [124, 156] width 60 height 18
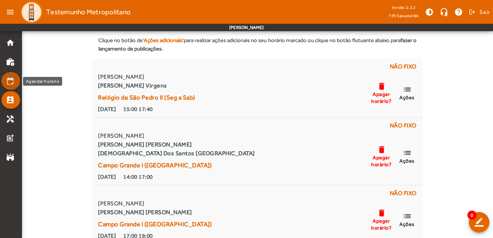
click at [12, 82] on mat-icon "edit_calendar" at bounding box center [10, 81] width 9 height 9
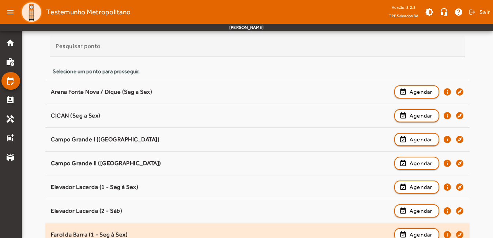
scroll to position [183, 0]
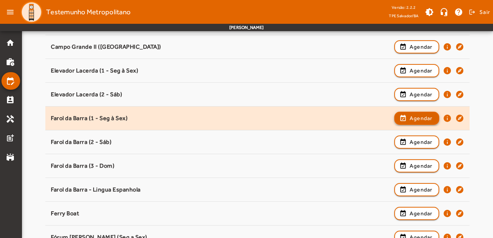
click at [426, 118] on span "Agendar" at bounding box center [421, 118] width 23 height 9
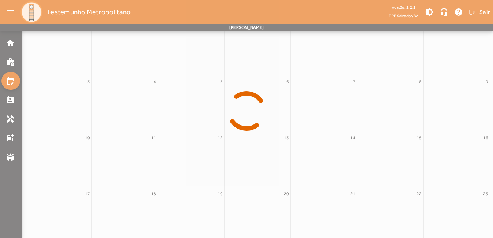
scroll to position [86, 0]
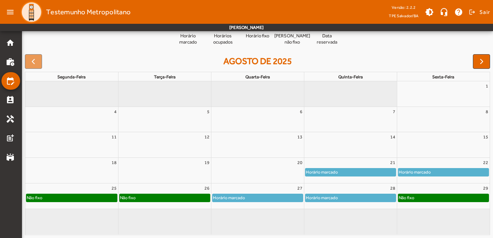
click at [438, 195] on div "Não fixo" at bounding box center [444, 197] width 91 height 7
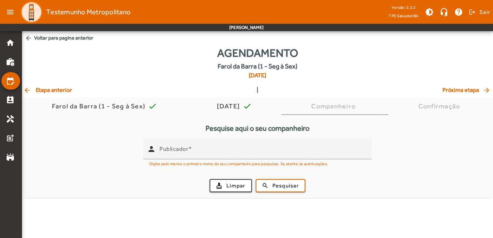
scroll to position [0, 0]
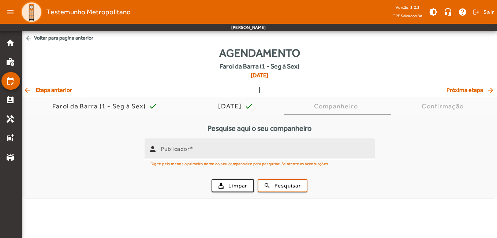
click at [257, 153] on input "Publicador" at bounding box center [265, 152] width 208 height 9
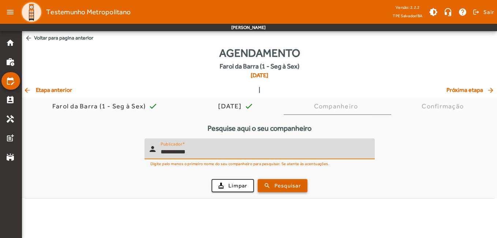
type input "**********"
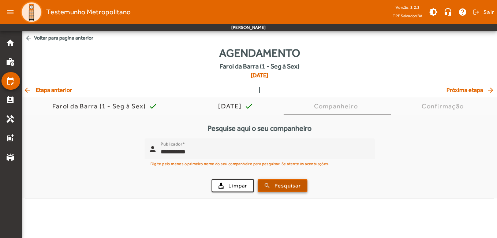
click at [273, 189] on span "submit" at bounding box center [282, 186] width 48 height 18
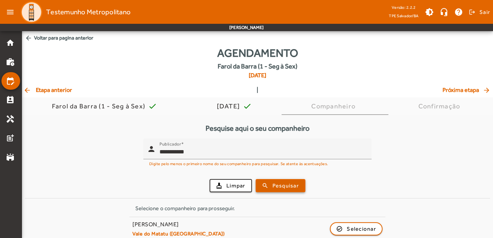
scroll to position [8, 0]
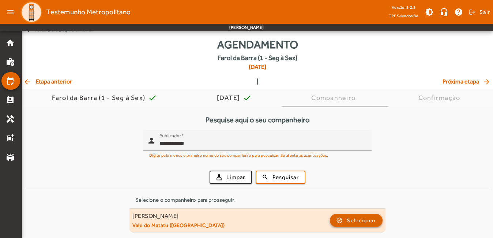
click at [356, 220] on span "Selecionar" at bounding box center [361, 220] width 29 height 9
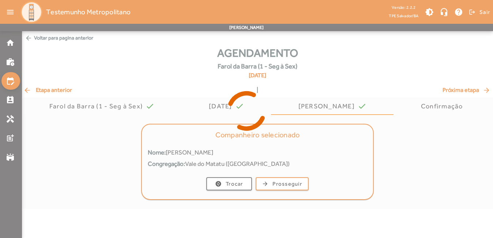
scroll to position [0, 0]
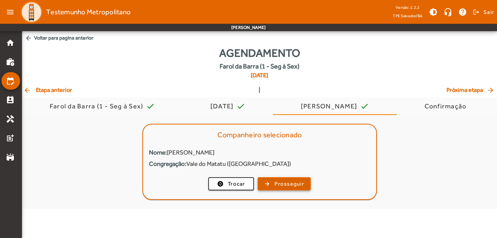
click at [286, 185] on span "Prosseguir" at bounding box center [290, 184] width 30 height 8
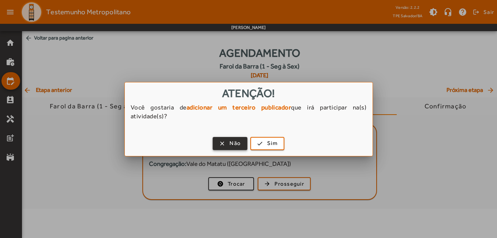
click at [231, 139] on span "button" at bounding box center [229, 144] width 33 height 18
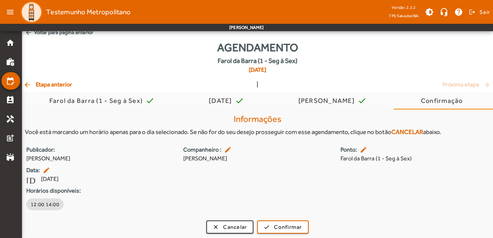
scroll to position [7, 0]
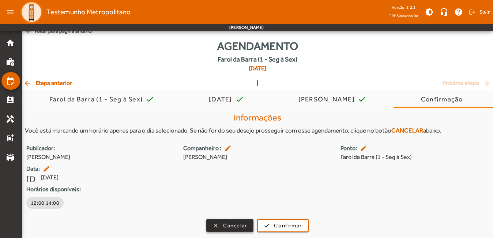
click at [240, 225] on span "Cancelar" at bounding box center [235, 225] width 24 height 8
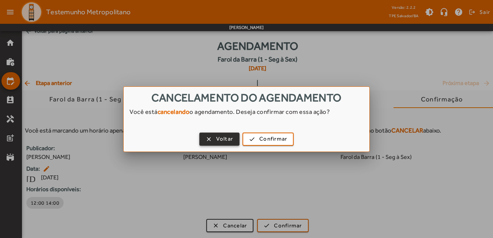
click at [220, 136] on span "Voltar" at bounding box center [224, 139] width 17 height 8
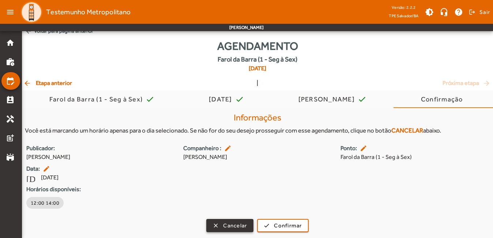
scroll to position [7, 0]
click at [51, 82] on span "arrow_back Etapa anterior" at bounding box center [47, 83] width 49 height 9
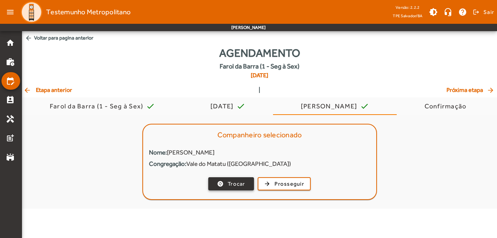
click at [219, 183] on span "button" at bounding box center [231, 184] width 44 height 18
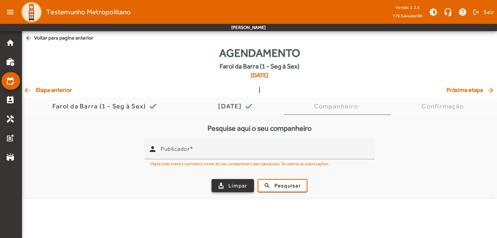
click at [222, 183] on span "button" at bounding box center [232, 186] width 41 height 18
click at [49, 86] on span "arrow_back Etapa anterior" at bounding box center [47, 90] width 49 height 9
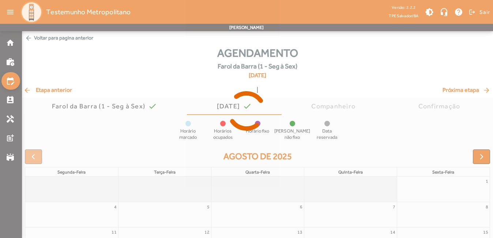
click at [53, 90] on icon at bounding box center [246, 110] width 493 height 55
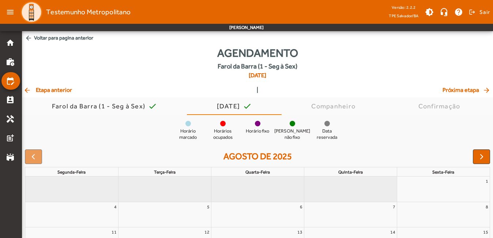
click at [53, 91] on span "arrow_back Etapa anterior" at bounding box center [47, 90] width 49 height 9
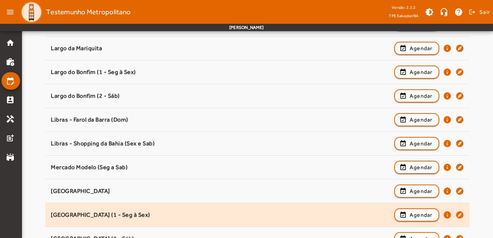
scroll to position [456, 0]
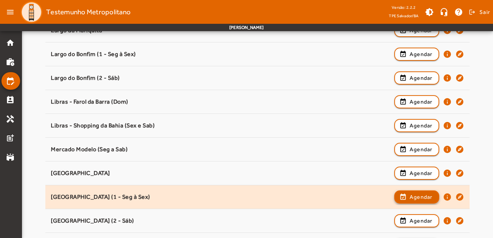
click at [415, 198] on span "Agendar" at bounding box center [421, 197] width 23 height 9
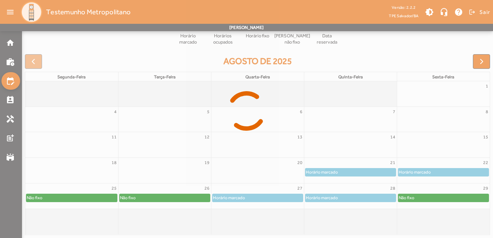
scroll to position [86, 0]
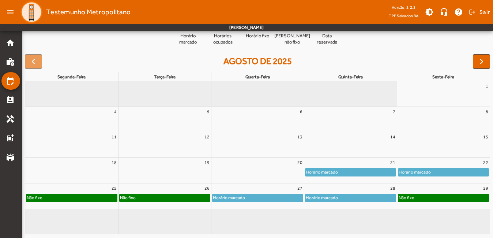
click at [416, 198] on div "Não fixo" at bounding box center [444, 197] width 91 height 7
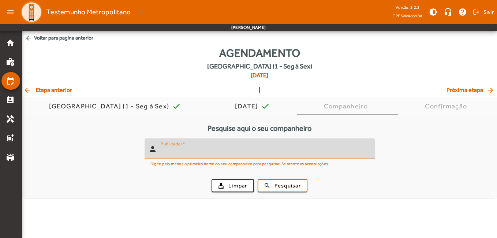
click at [275, 152] on input "Publicador" at bounding box center [265, 152] width 208 height 9
type input "**********"
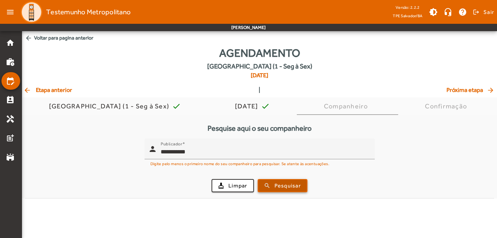
click at [288, 180] on span "submit" at bounding box center [282, 186] width 48 height 18
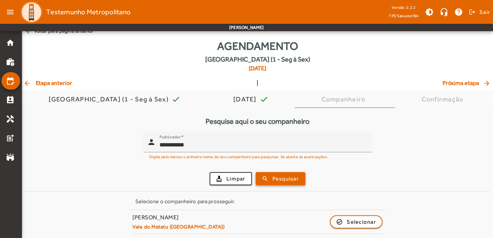
scroll to position [8, 0]
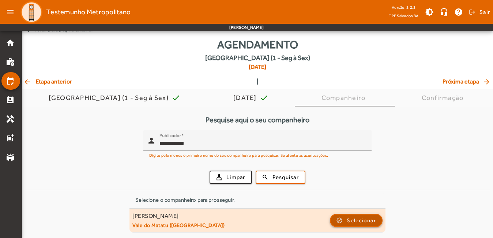
click at [349, 219] on span "Selecionar" at bounding box center [361, 220] width 29 height 9
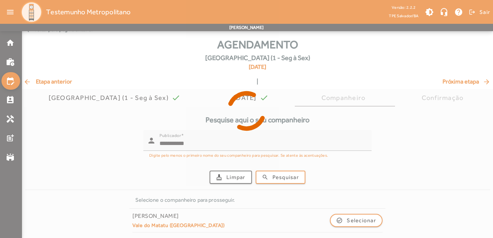
scroll to position [0, 0]
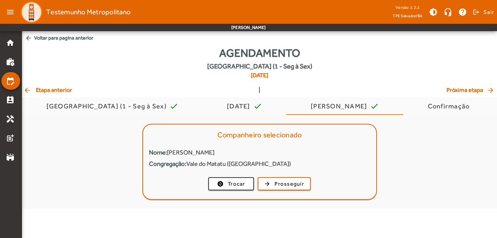
click at [287, 175] on mat-card-actions "change_circle Trocar arrow_forward Prosseguir" at bounding box center [259, 183] width 233 height 19
click at [287, 182] on span "Prosseguir" at bounding box center [290, 184] width 30 height 8
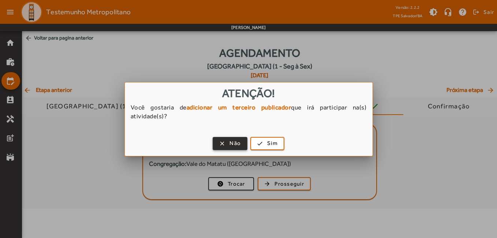
click at [239, 145] on span "Não" at bounding box center [235, 143] width 11 height 8
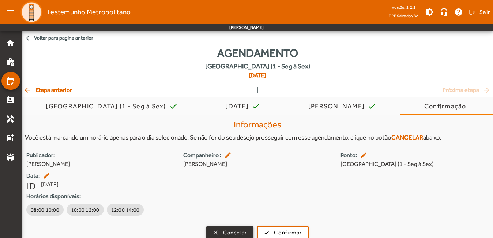
click at [244, 231] on span "Cancelar" at bounding box center [235, 232] width 24 height 8
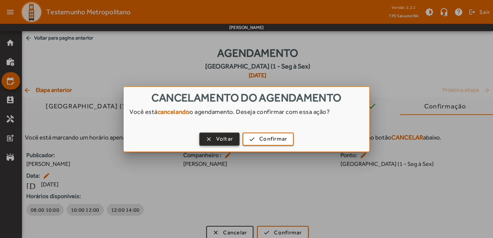
click at [215, 139] on span "button" at bounding box center [219, 139] width 39 height 18
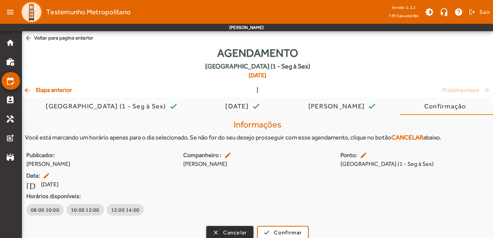
scroll to position [0, 0]
click at [45, 33] on span "arrow_back Voltar para pagina anterior" at bounding box center [257, 38] width 471 height 14
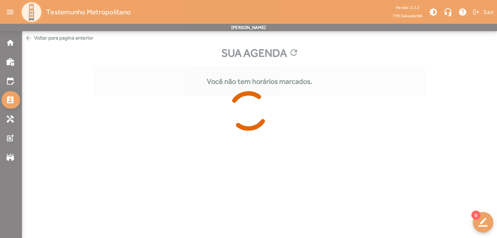
click at [47, 39] on div at bounding box center [248, 119] width 497 height 238
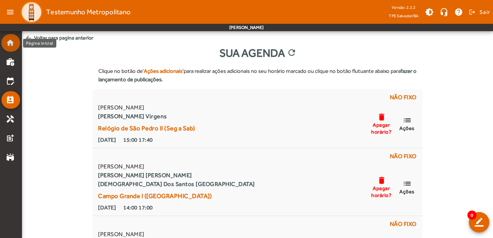
click at [14, 50] on mat-list-item "home" at bounding box center [10, 43] width 19 height 18
